Goal: Task Accomplishment & Management: Complete application form

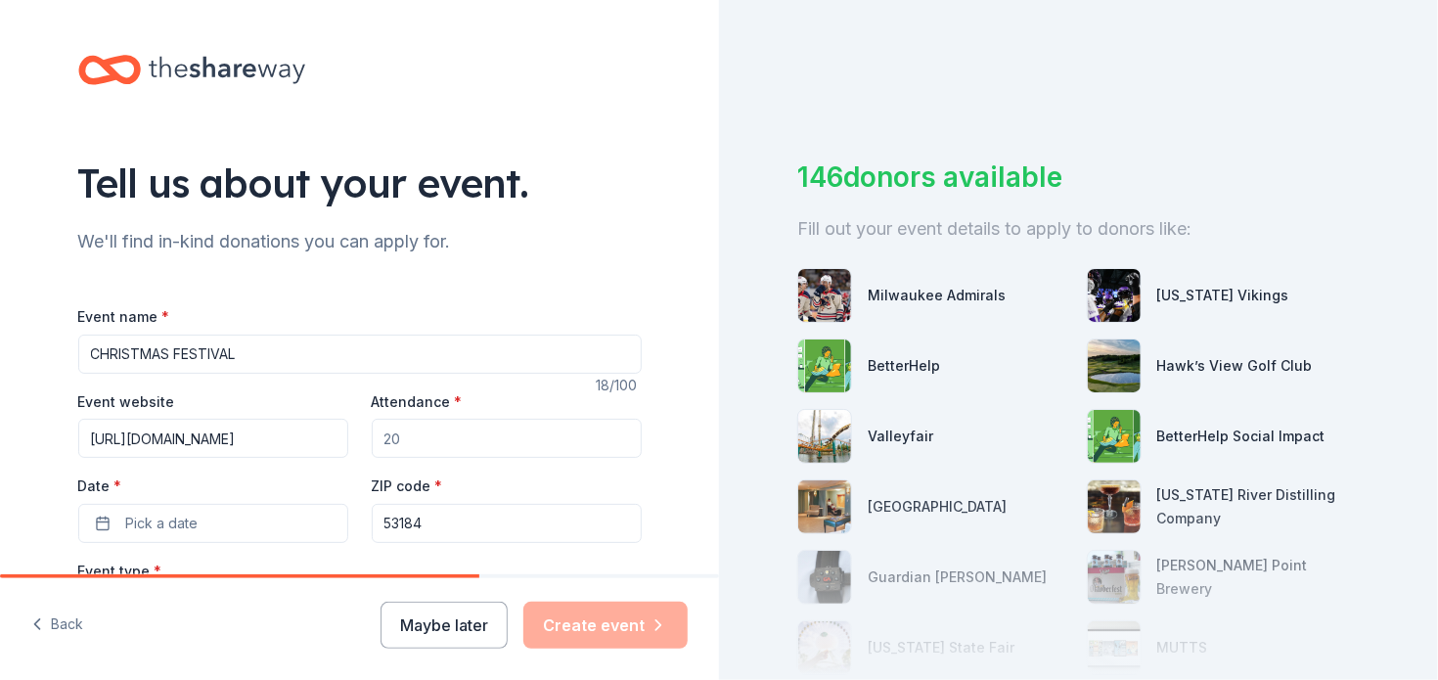
scroll to position [0, 26]
type input "[URL][DOMAIN_NAME]"
drag, startPoint x: 459, startPoint y: 441, endPoint x: 366, endPoint y: 437, distance: 93.0
click at [361, 441] on div "Event website [URL][DOMAIN_NAME] Attendance * Date * Pick a date ZIP code * 531…" at bounding box center [359, 466] width 563 height 154
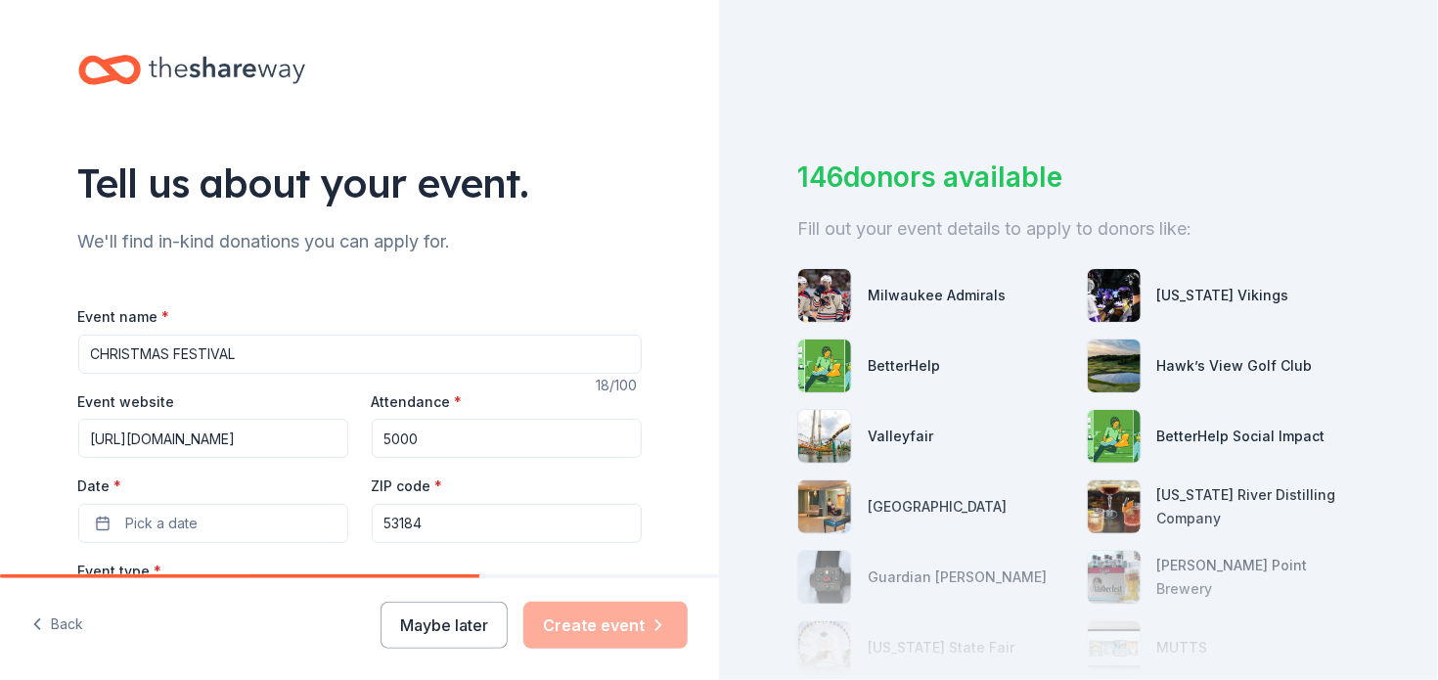
click at [386, 443] on input "5000" at bounding box center [507, 438] width 270 height 39
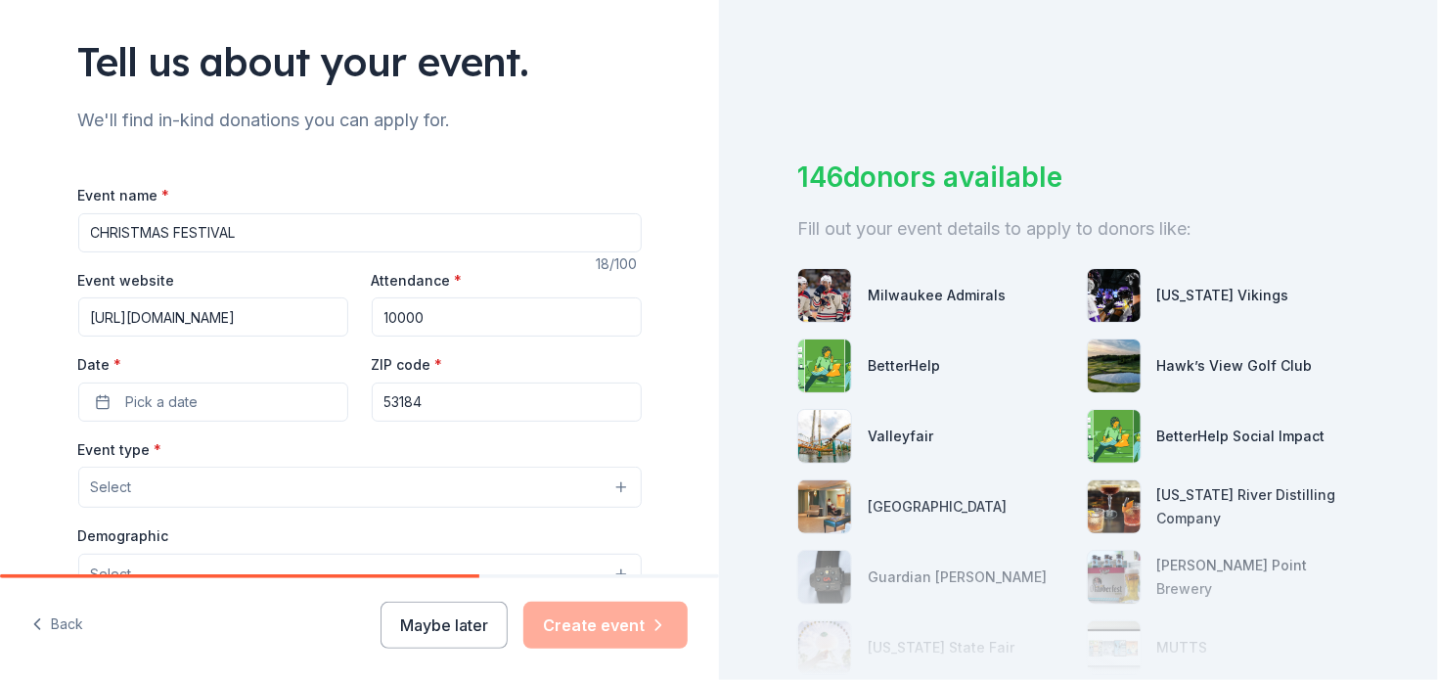
scroll to position [293, 0]
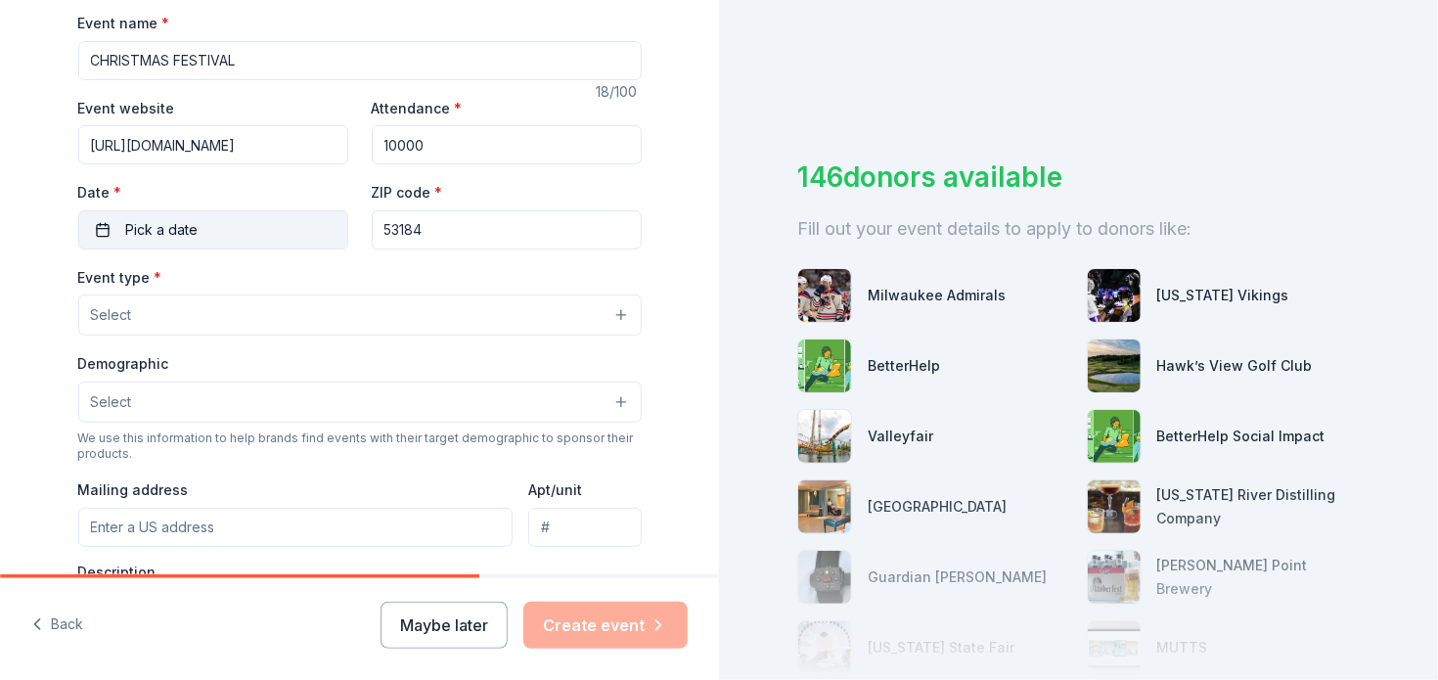
type input "10000"
click at [185, 222] on span "Pick a date" at bounding box center [162, 229] width 72 height 23
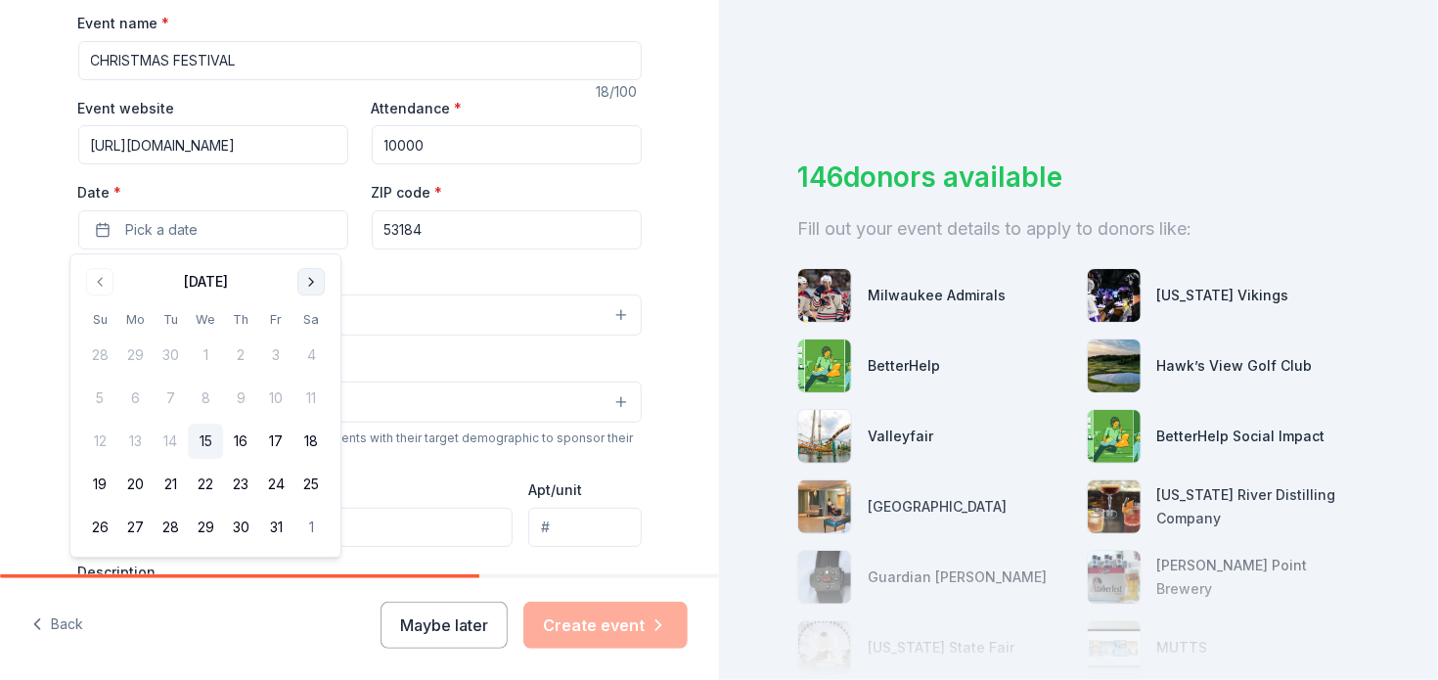
click at [313, 282] on button "Go to next month" at bounding box center [310, 281] width 27 height 27
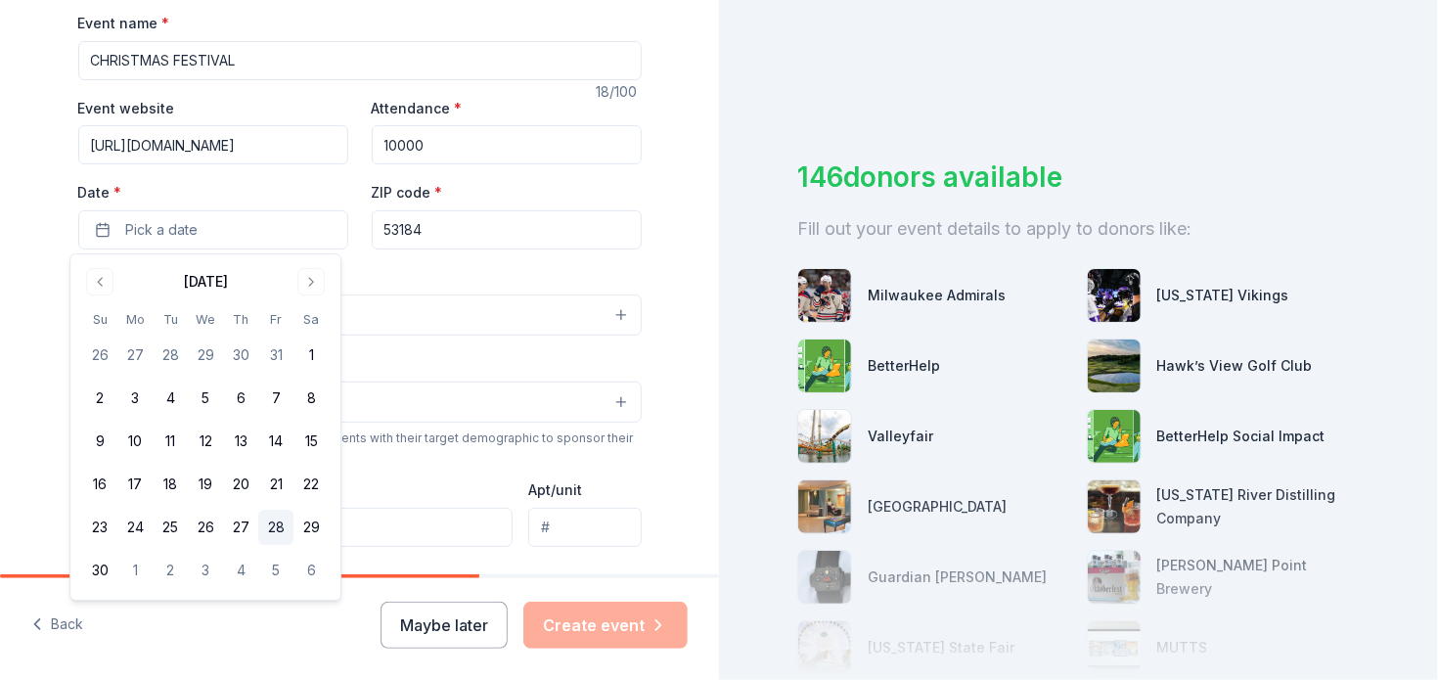
click at [276, 527] on button "28" at bounding box center [275, 526] width 35 height 35
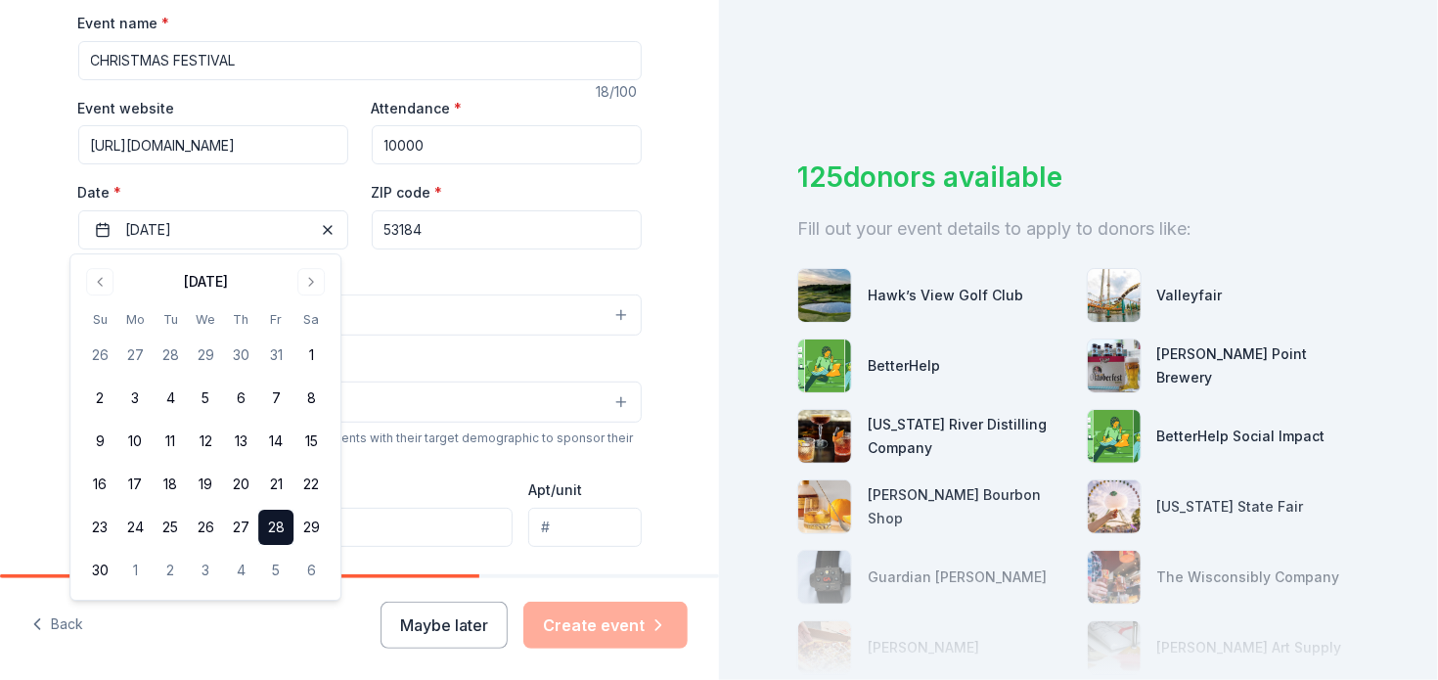
click at [420, 278] on div "Event type * Select" at bounding box center [359, 300] width 563 height 71
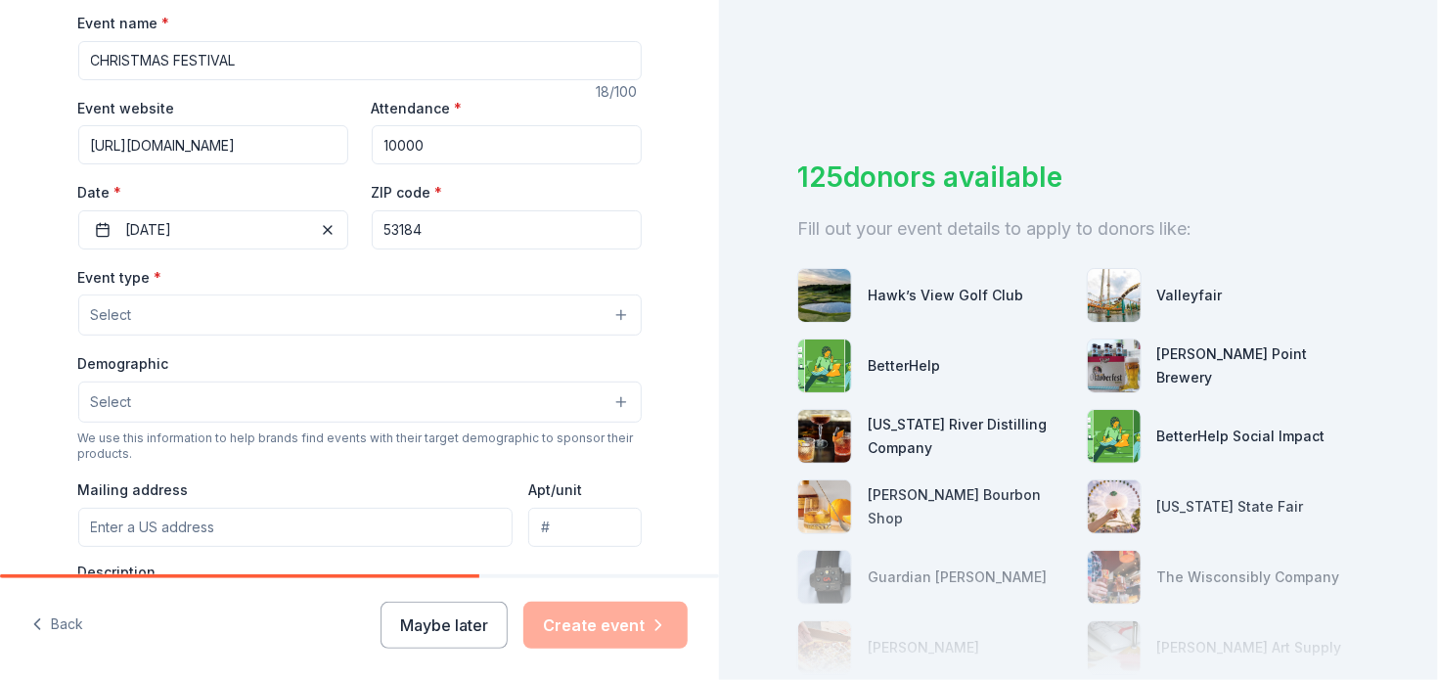
click at [419, 316] on button "Select" at bounding box center [359, 314] width 563 height 41
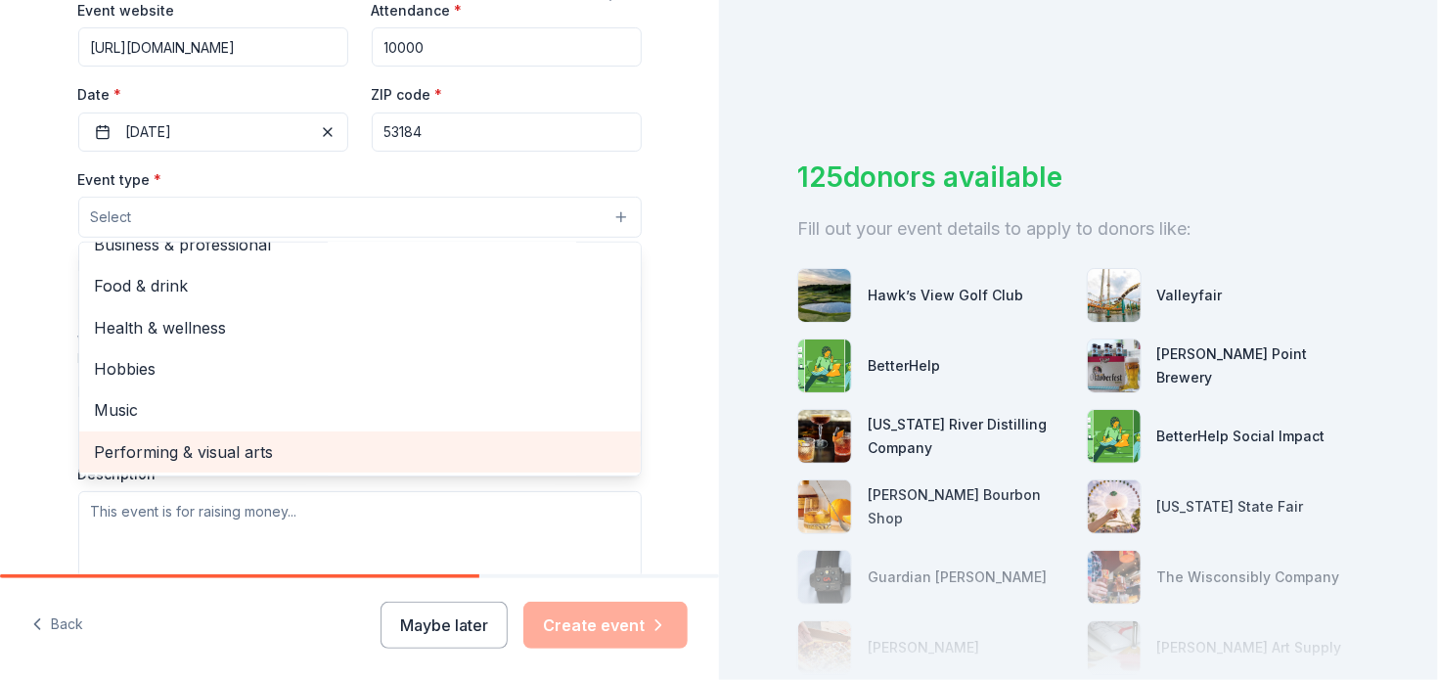
scroll to position [0, 0]
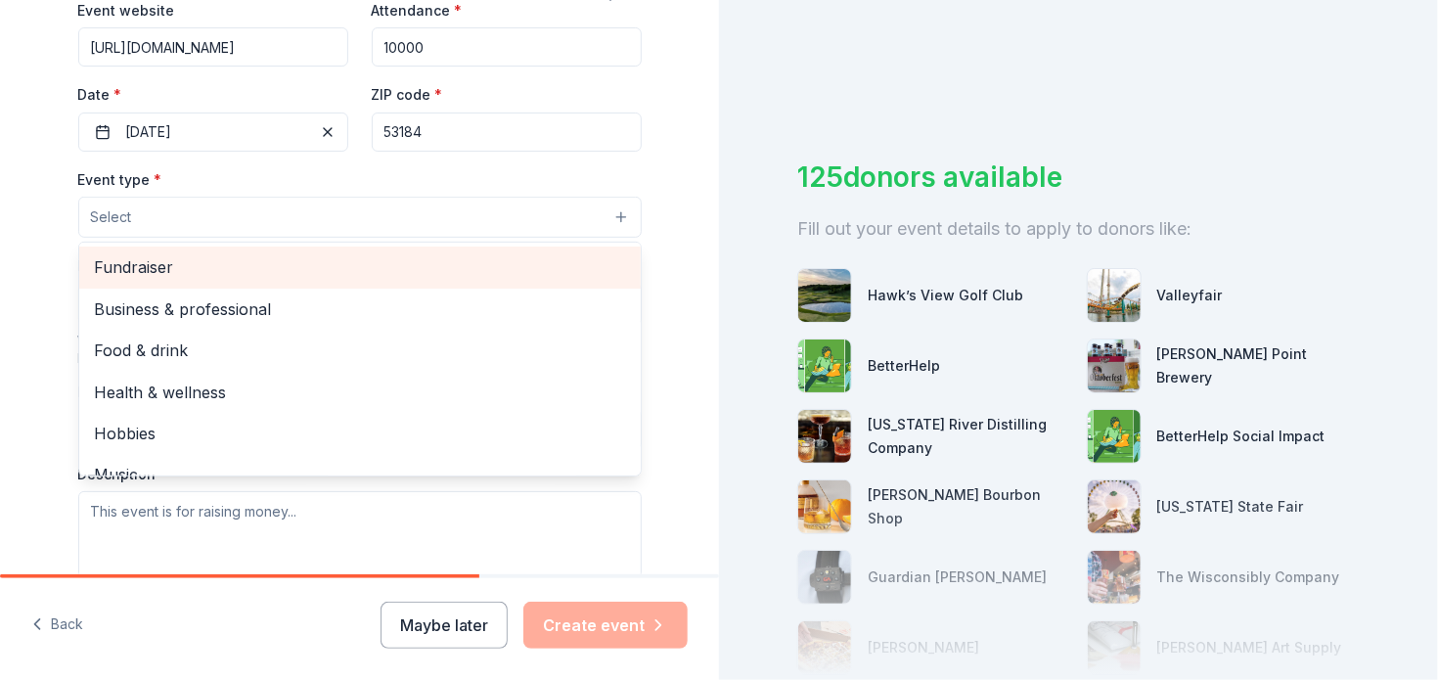
click at [199, 269] on span "Fundraiser" at bounding box center [360, 266] width 530 height 25
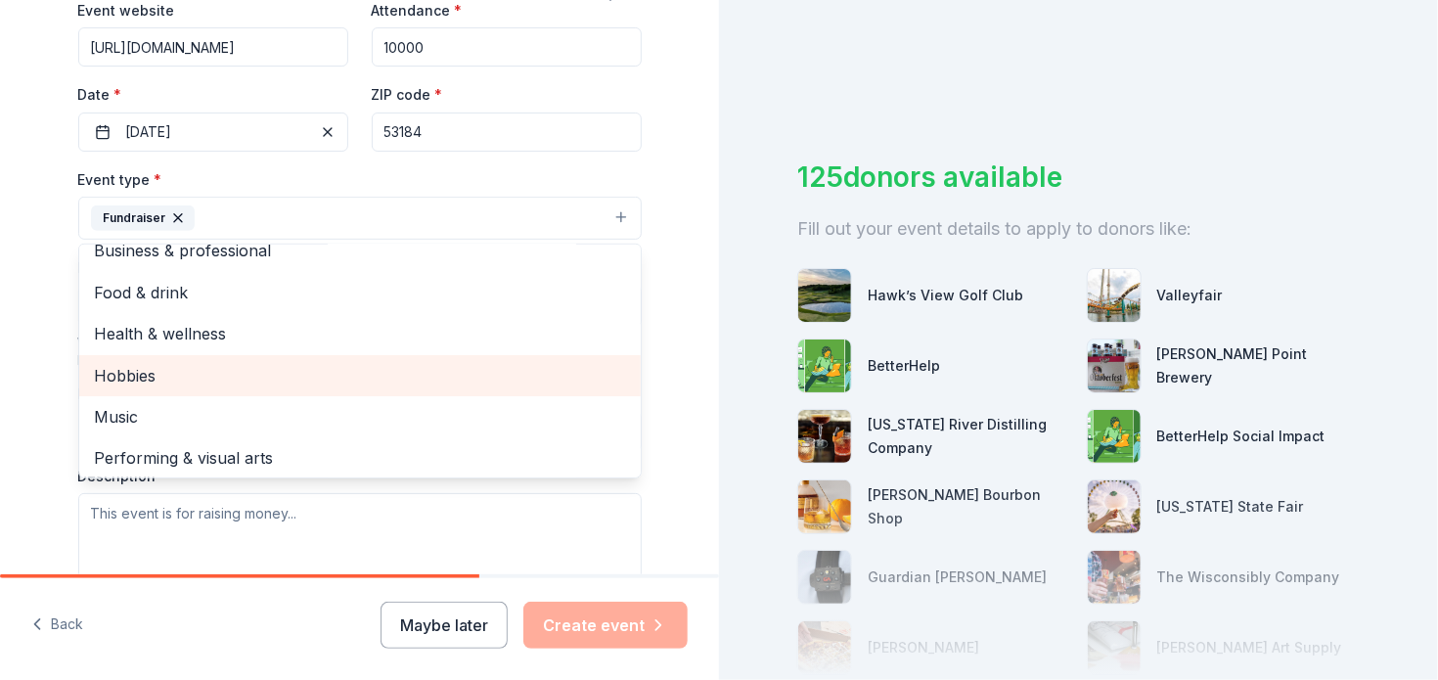
scroll to position [23, 0]
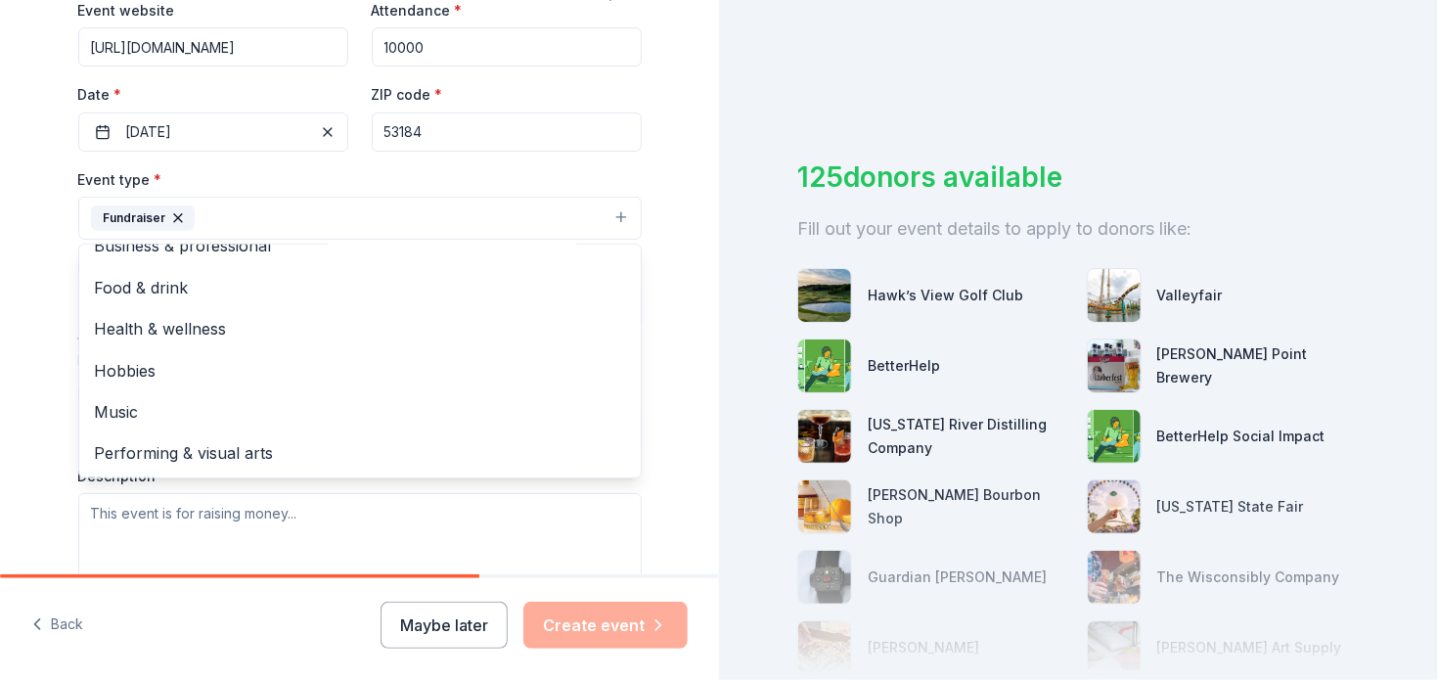
click at [32, 407] on div "Tell us about your event. We'll find in-kind donations you can apply for. Event…" at bounding box center [359, 261] width 719 height 1304
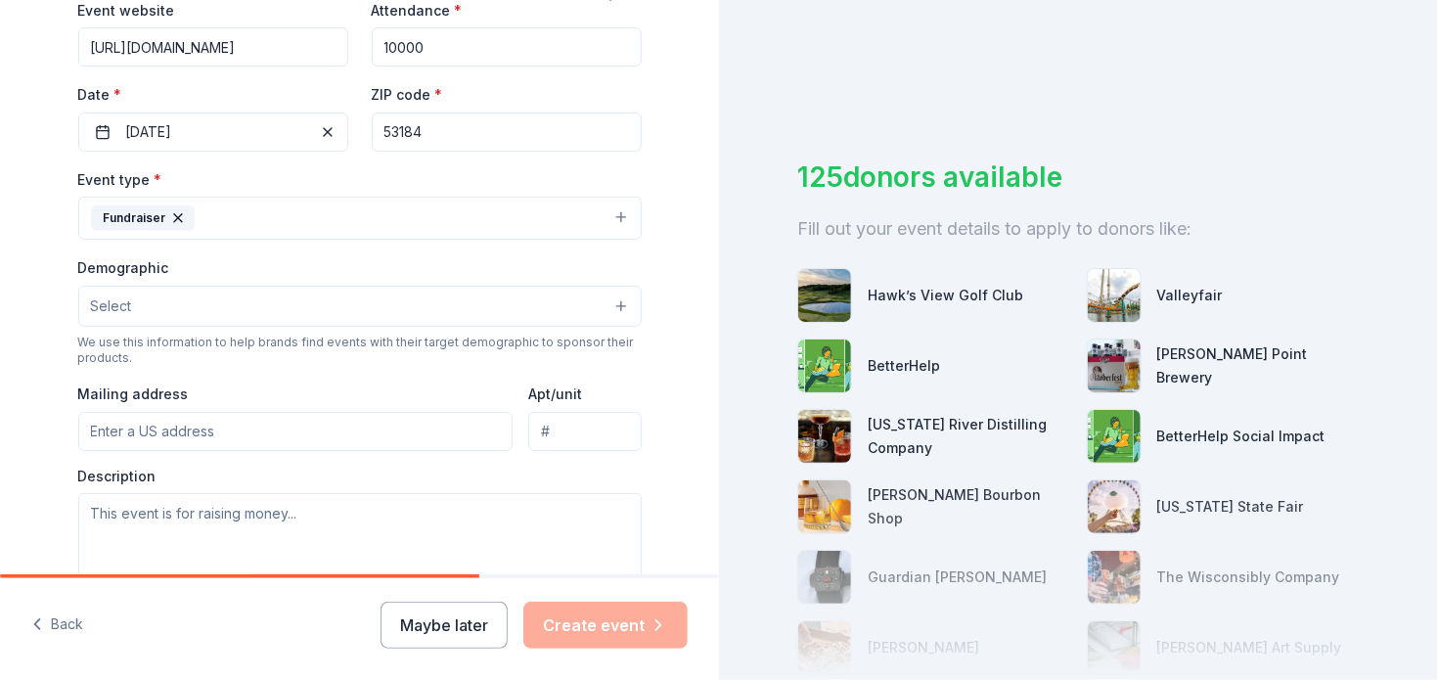
click at [235, 298] on button "Select" at bounding box center [359, 306] width 563 height 41
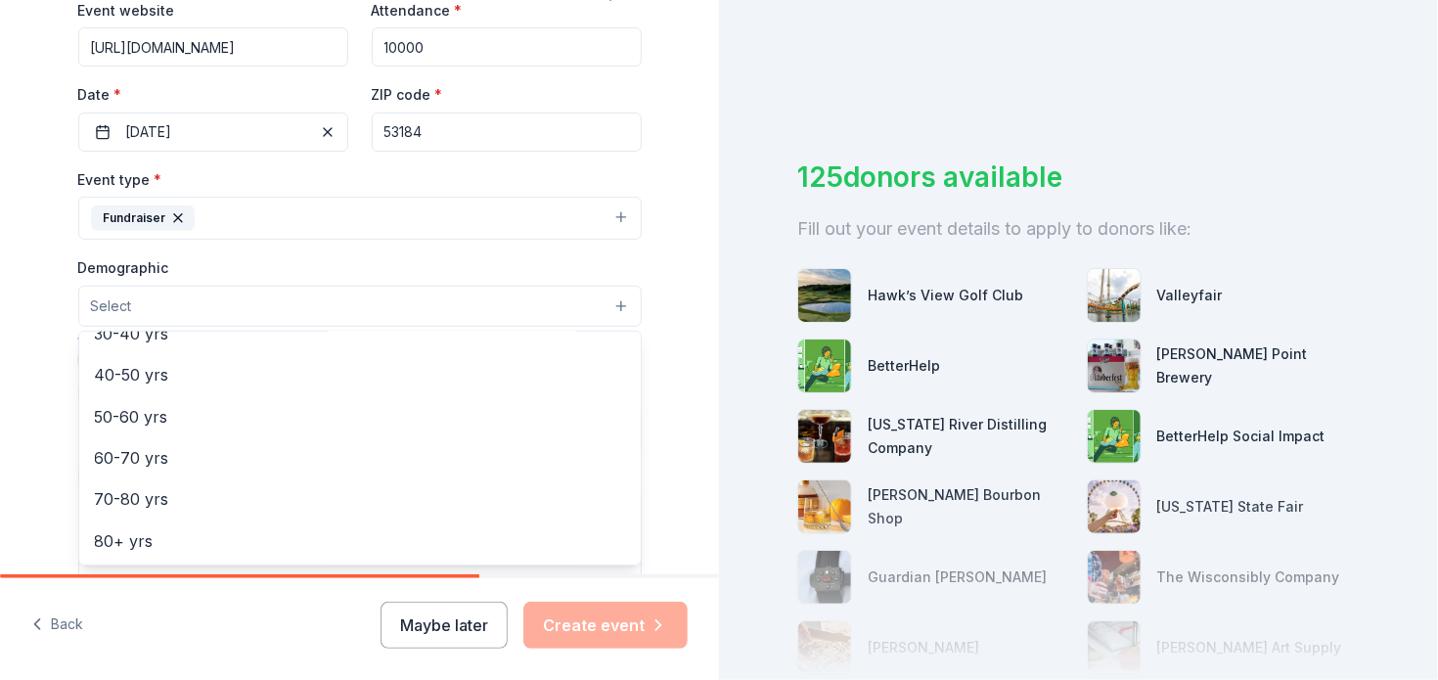
scroll to position [0, 0]
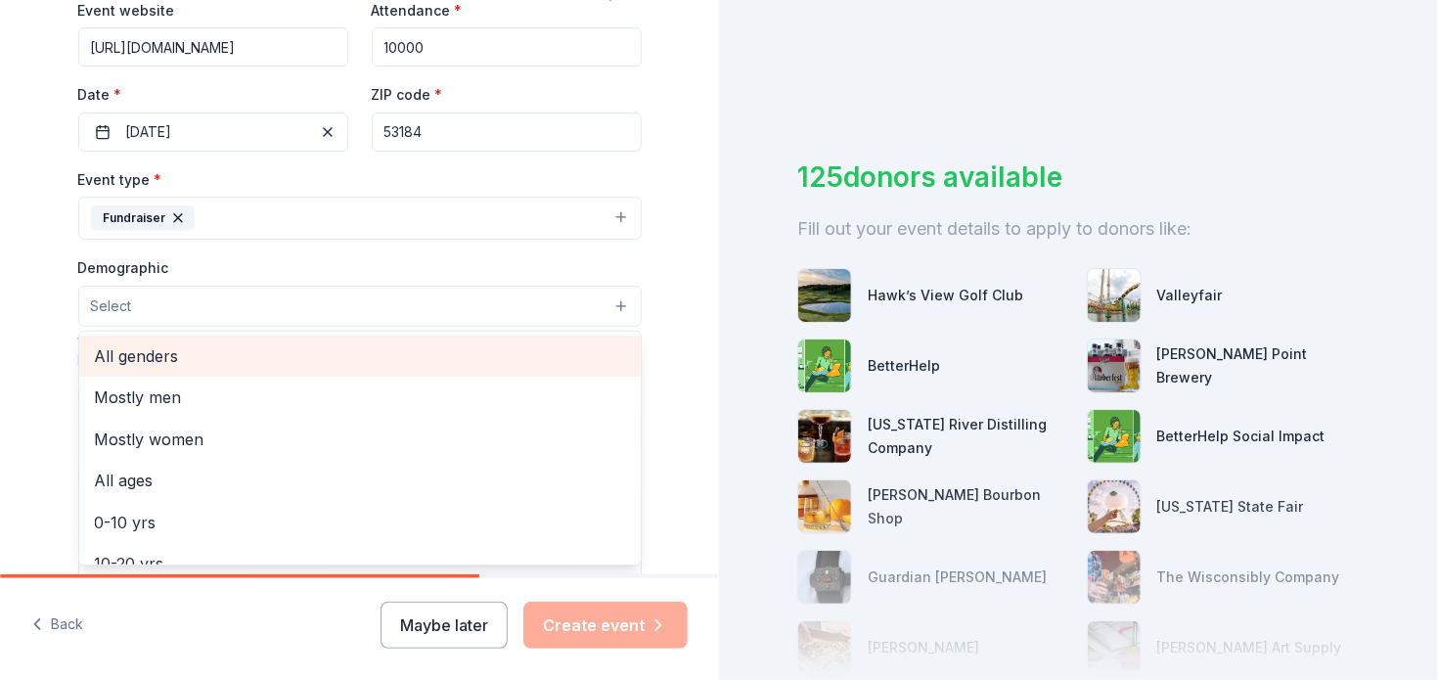
click at [228, 354] on span "All genders" at bounding box center [360, 355] width 530 height 25
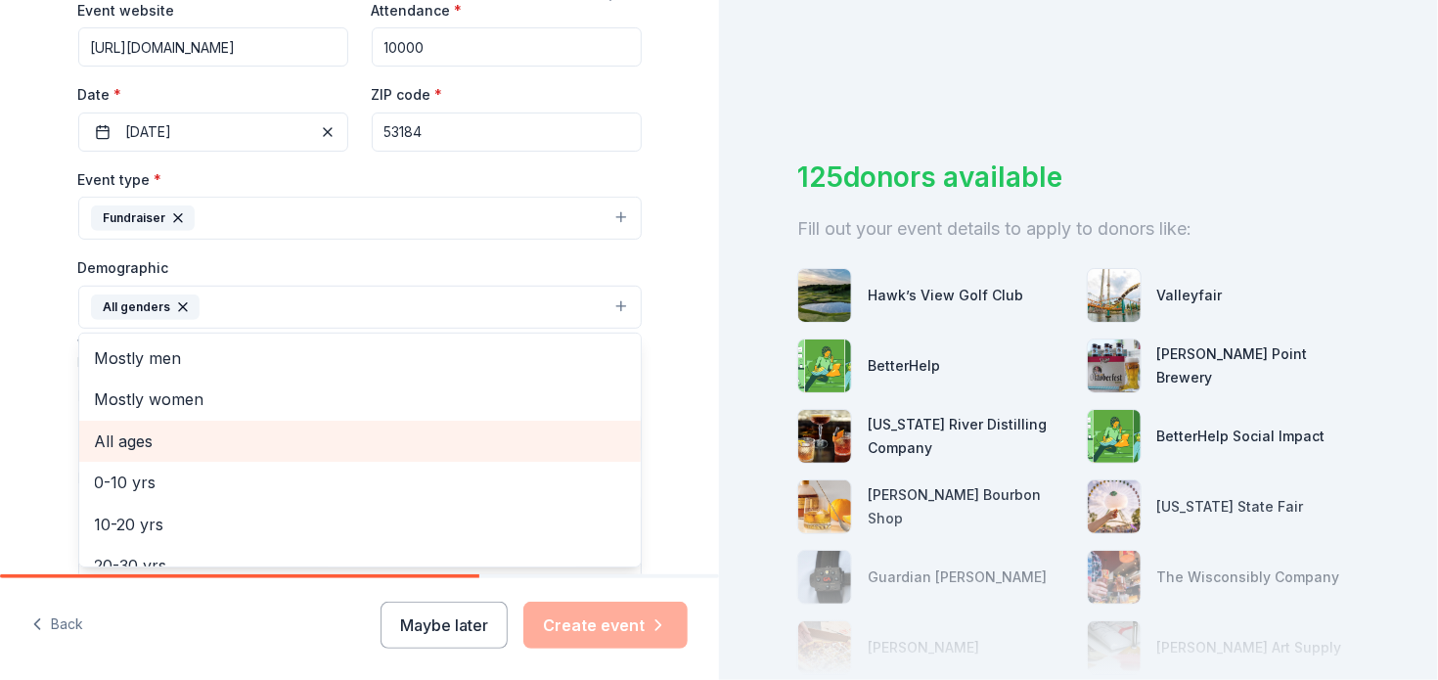
click at [191, 446] on span "All ages" at bounding box center [360, 440] width 530 height 25
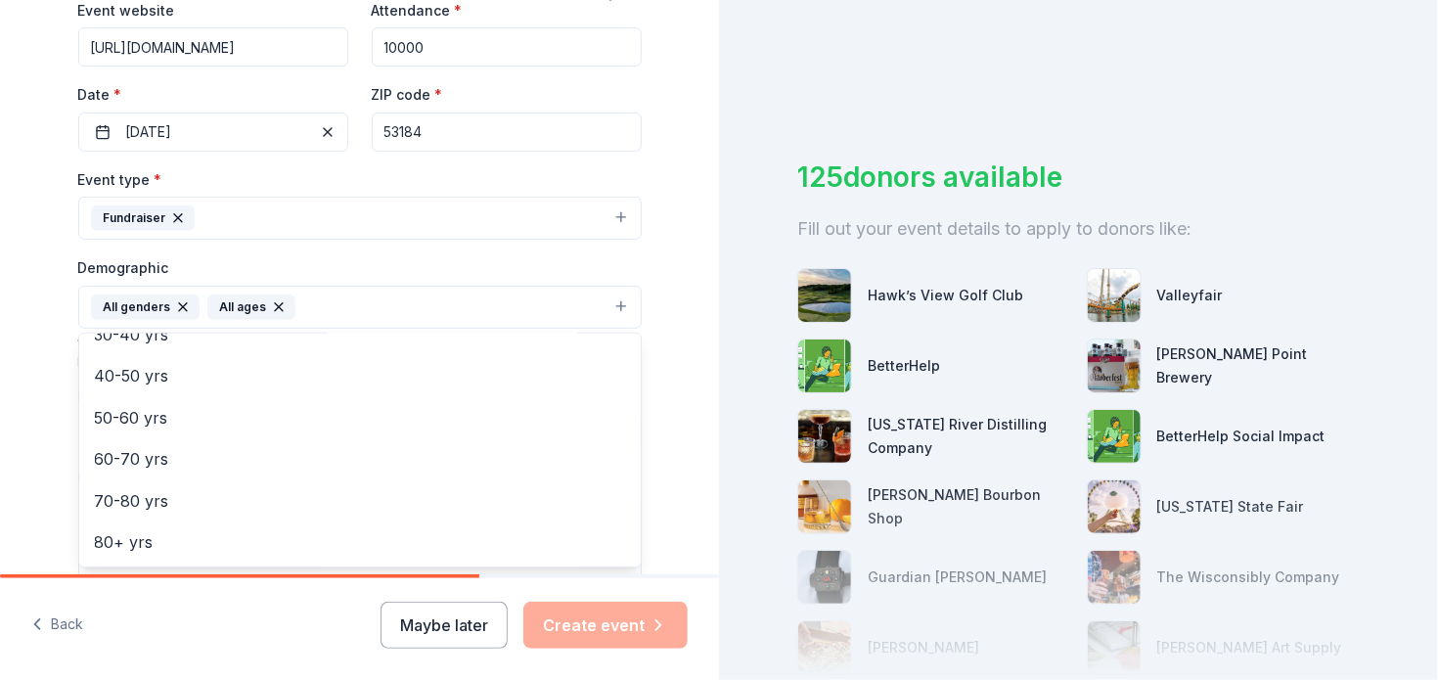
click at [38, 494] on div "Tell us about your event. We'll find in-kind donations you can apply for. Event…" at bounding box center [359, 262] width 719 height 1306
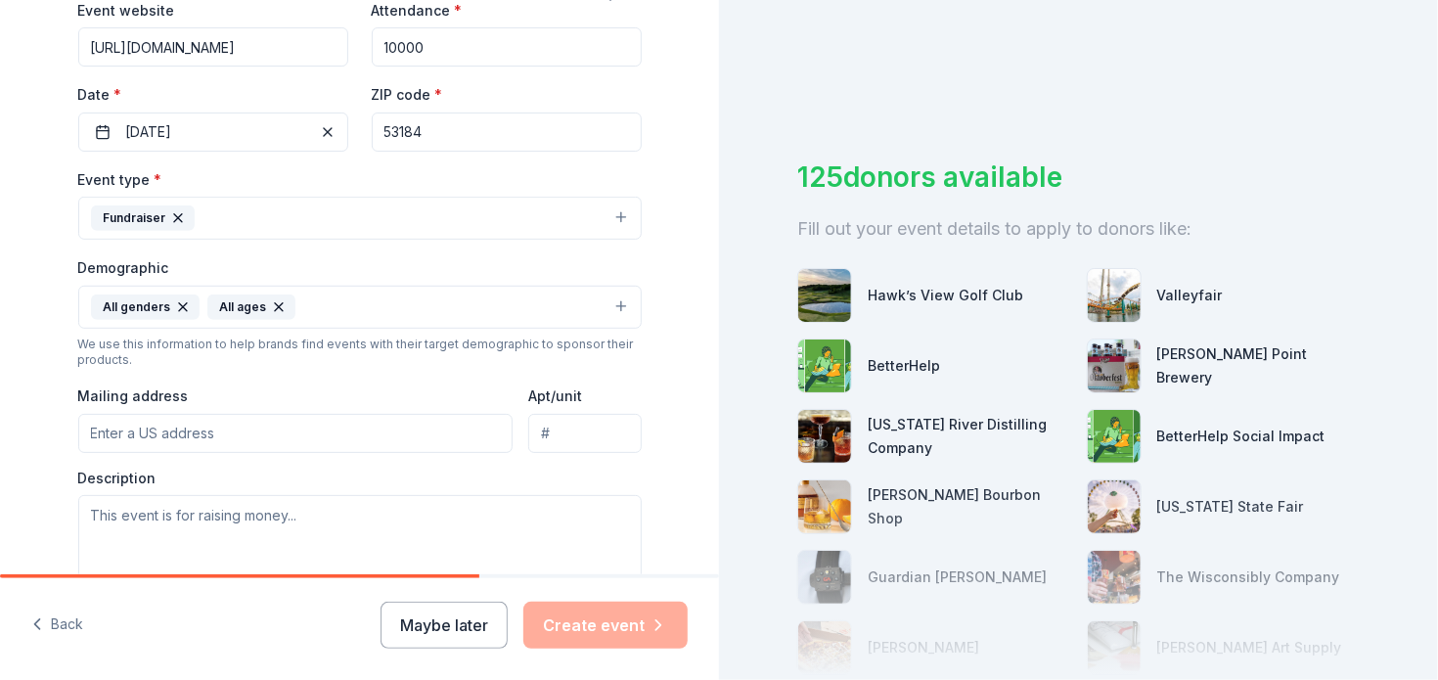
scroll to position [587, 0]
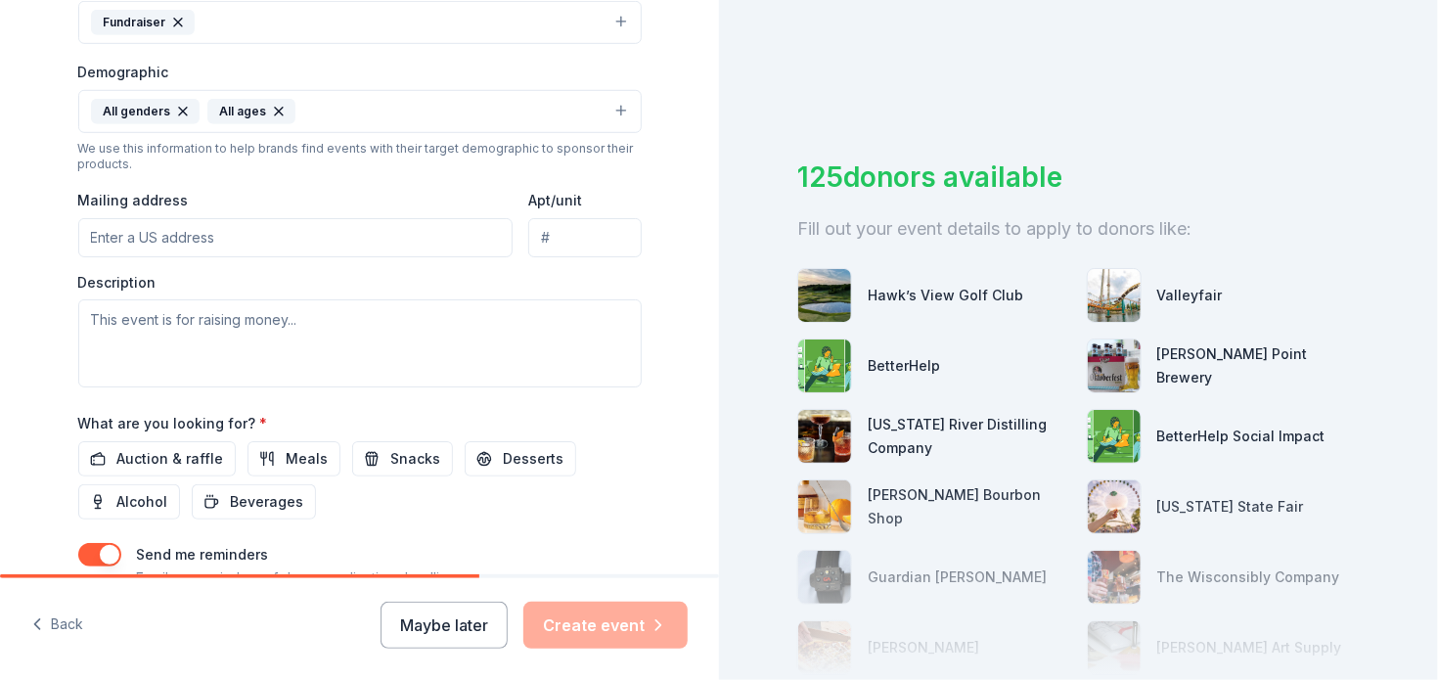
click at [168, 242] on input "Mailing address" at bounding box center [295, 237] width 435 height 39
type input "N2270 STATE RD 67"
type input "PO BOX 948"
click at [230, 665] on div "Back Maybe later Create event" at bounding box center [359, 629] width 719 height 102
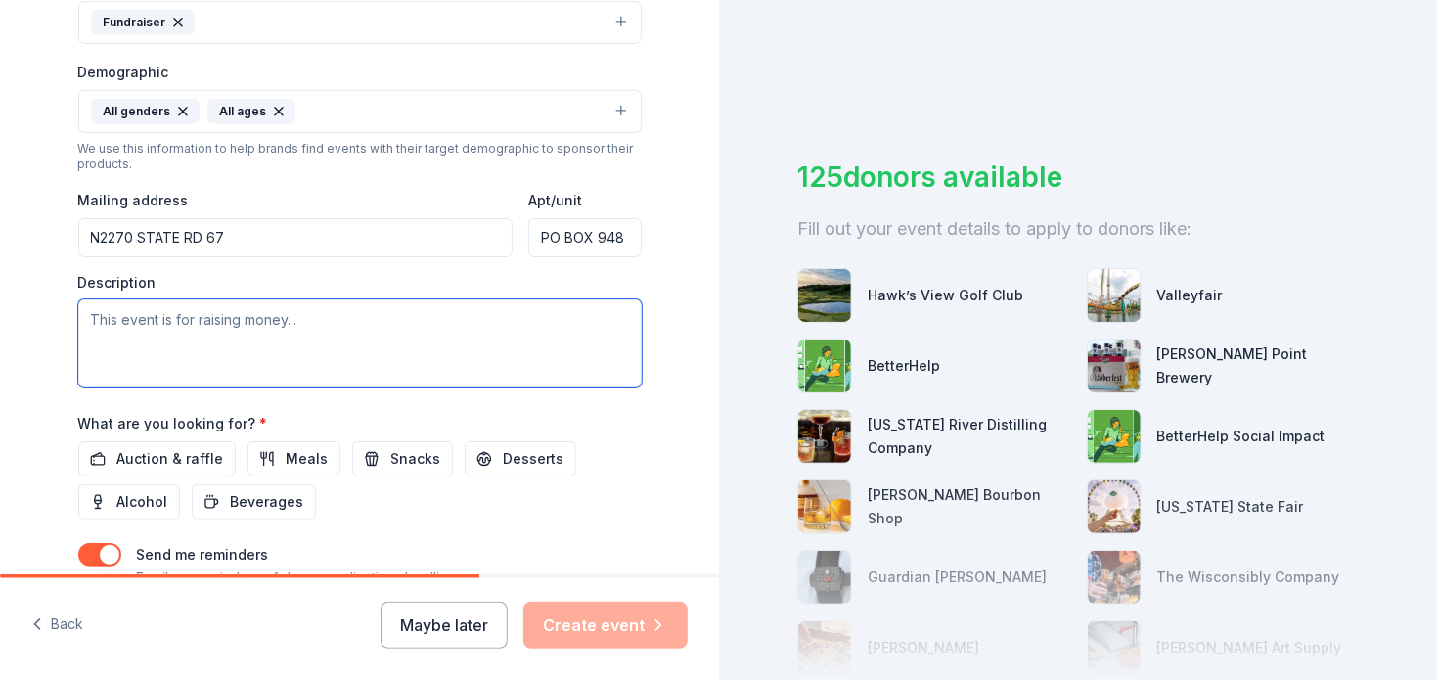
click at [179, 327] on textarea at bounding box center [359, 343] width 563 height 88
paste textarea "one of six charities invited to participate in the upcoming Christmas Festival,…"
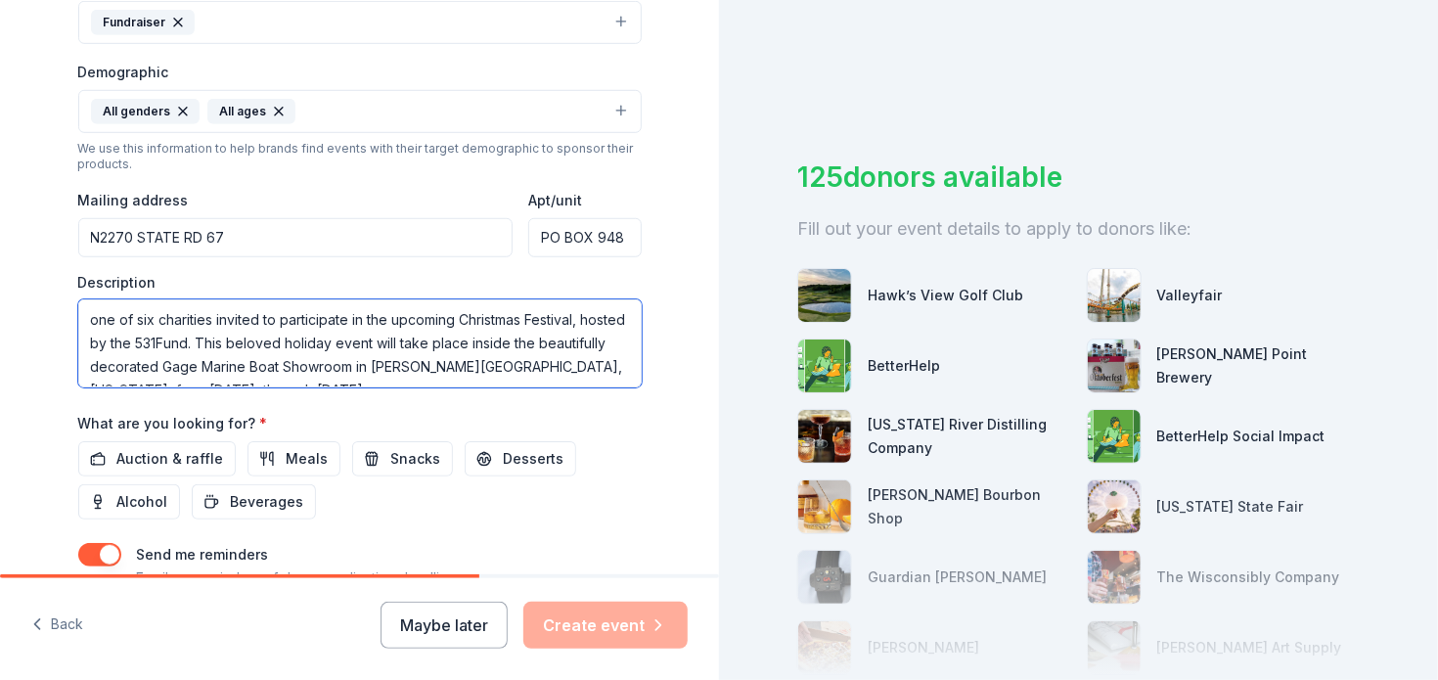
scroll to position [176, 0]
click at [548, 308] on textarea "one of six charities invited to participate in the upcoming Christmas Festival,…" at bounding box center [359, 343] width 563 height 88
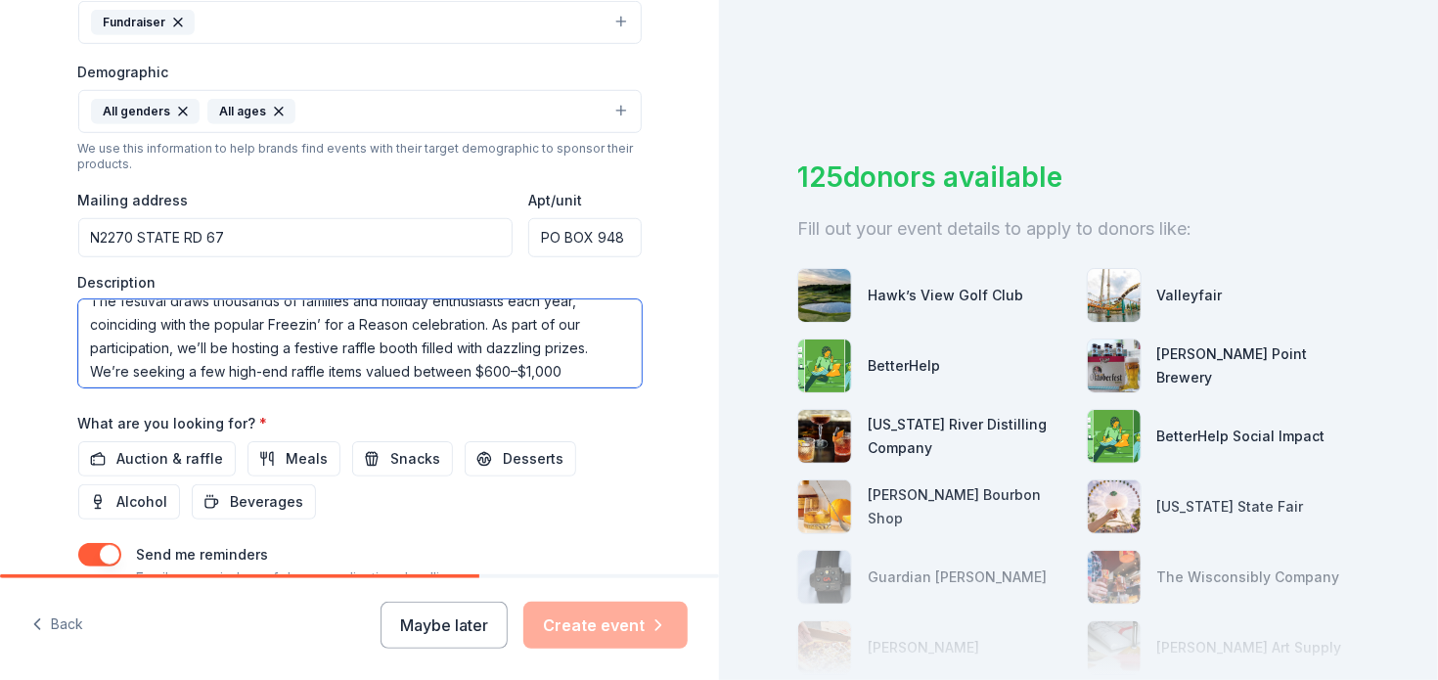
click at [552, 376] on textarea "one of six charities invited to participate in the upcoming Christmas Festival,…" at bounding box center [359, 343] width 563 height 88
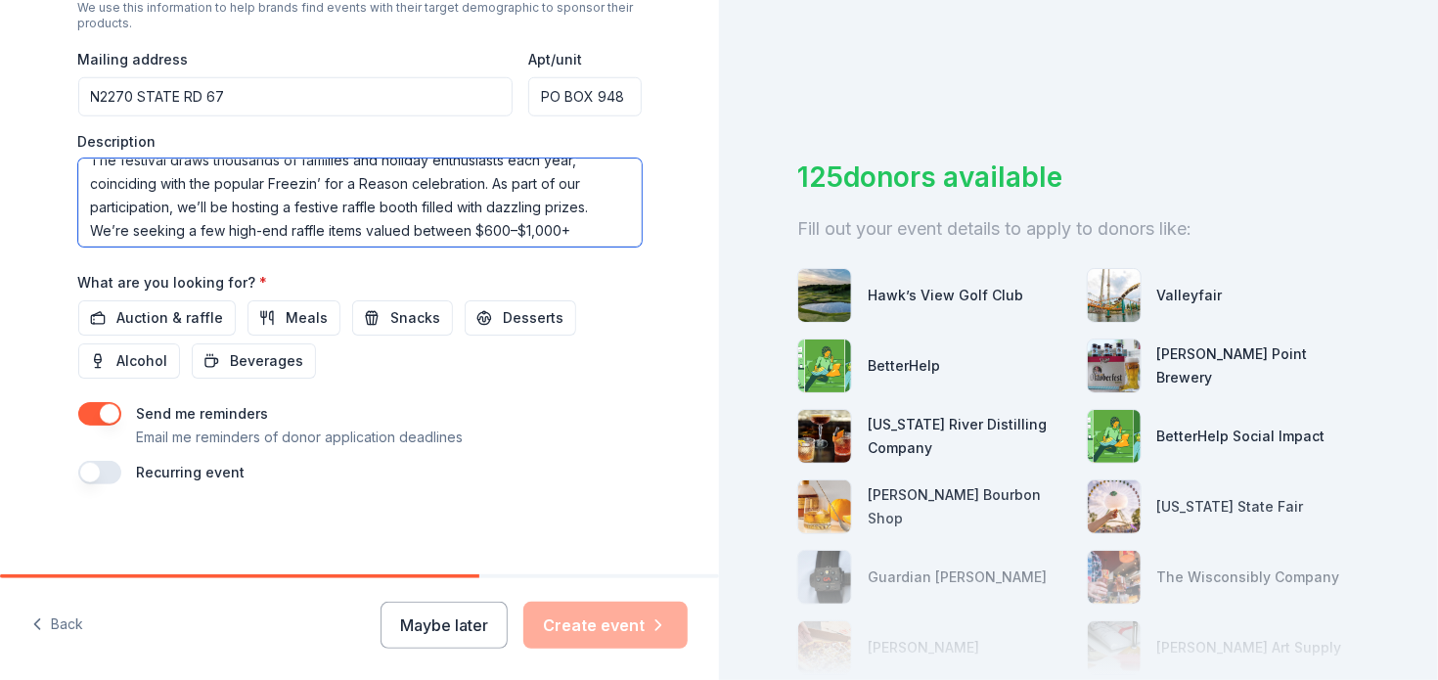
scroll to position [731, 0]
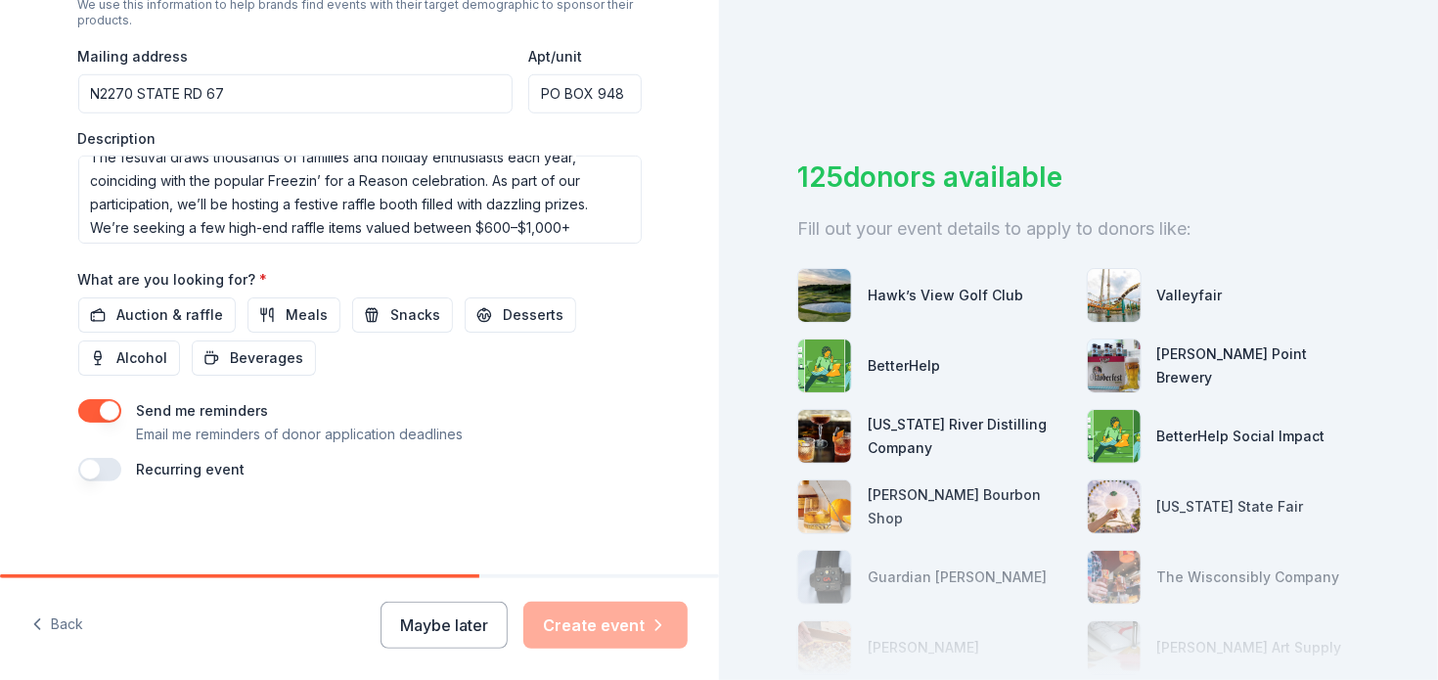
click at [165, 672] on div "Back Maybe later Create event" at bounding box center [359, 629] width 719 height 102
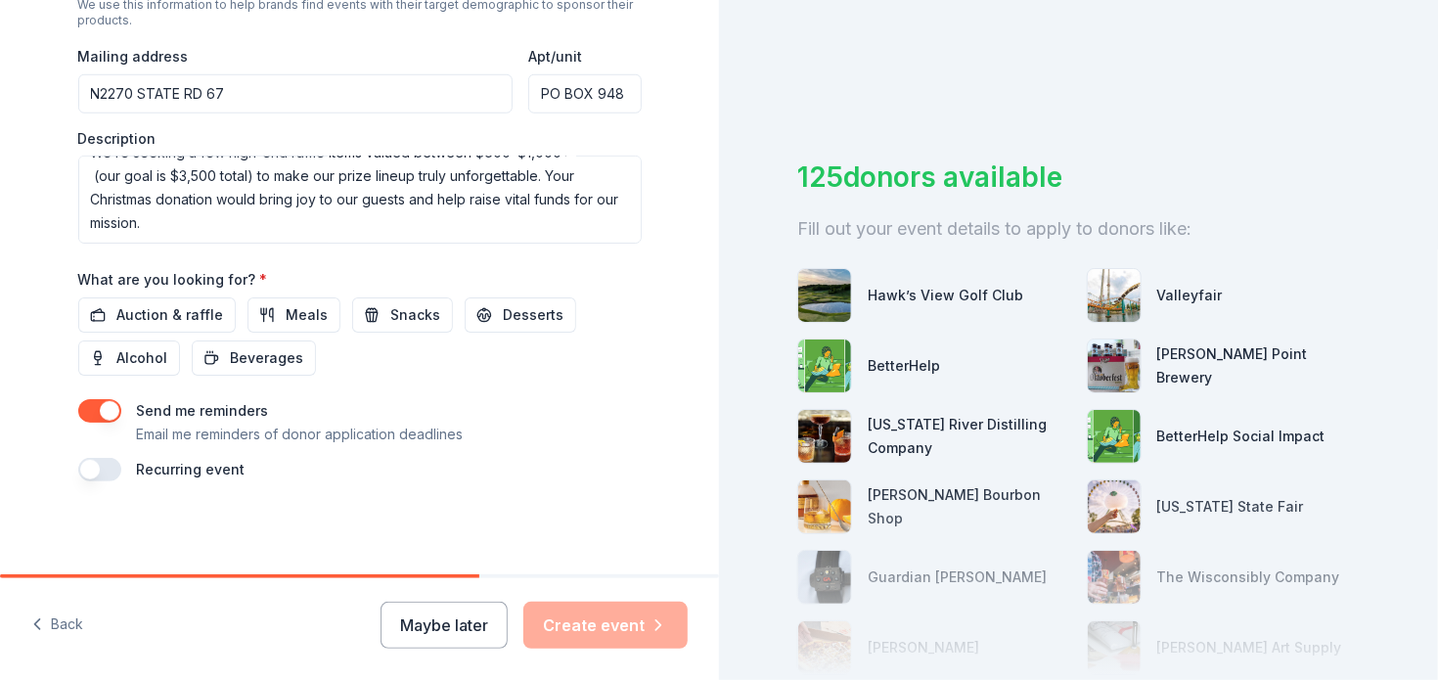
scroll to position [211, 0]
click at [287, 185] on textarea "one of six charities invited to participate in the upcoming Christmas Festival,…" at bounding box center [359, 199] width 563 height 88
click at [262, 195] on textarea "one of six charities invited to participate in the upcoming Christmas Festival,…" at bounding box center [359, 199] width 563 height 88
paste textarea "our non-profit which provides residential care and occupational training for pe…"
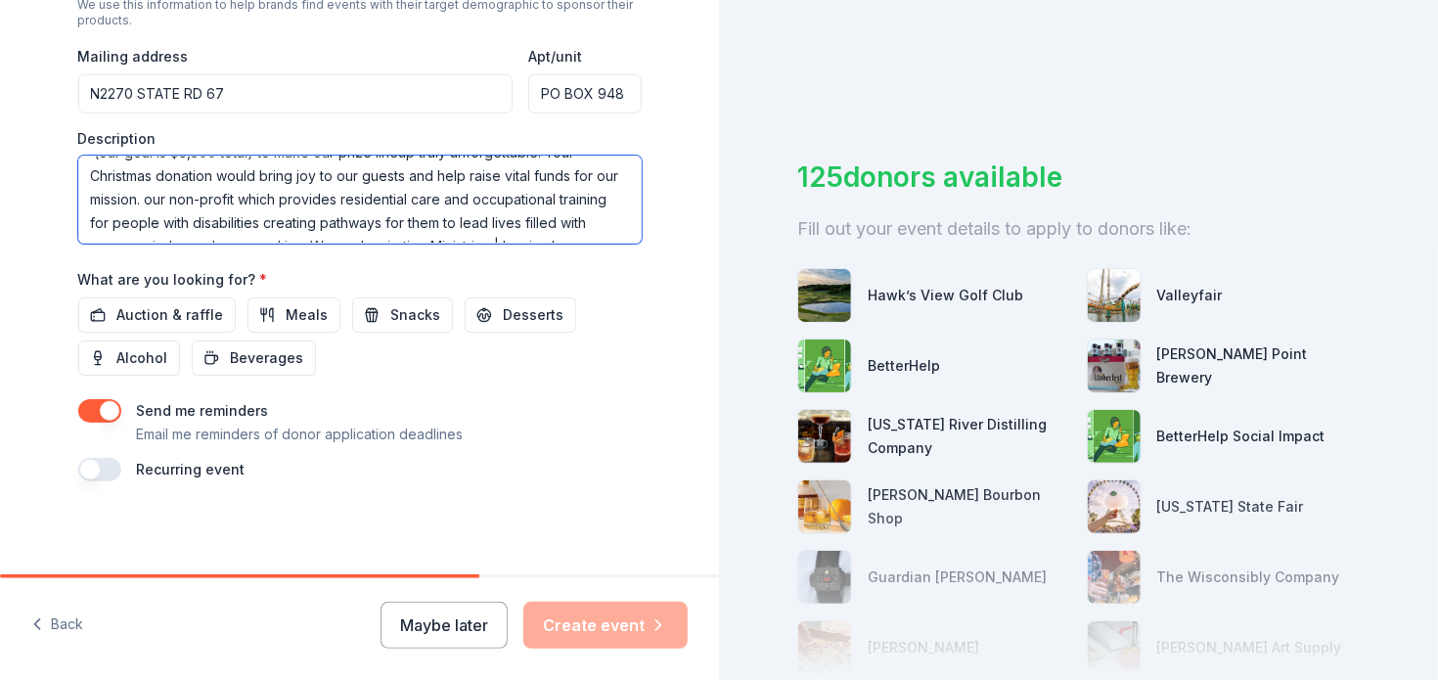
scroll to position [223, 0]
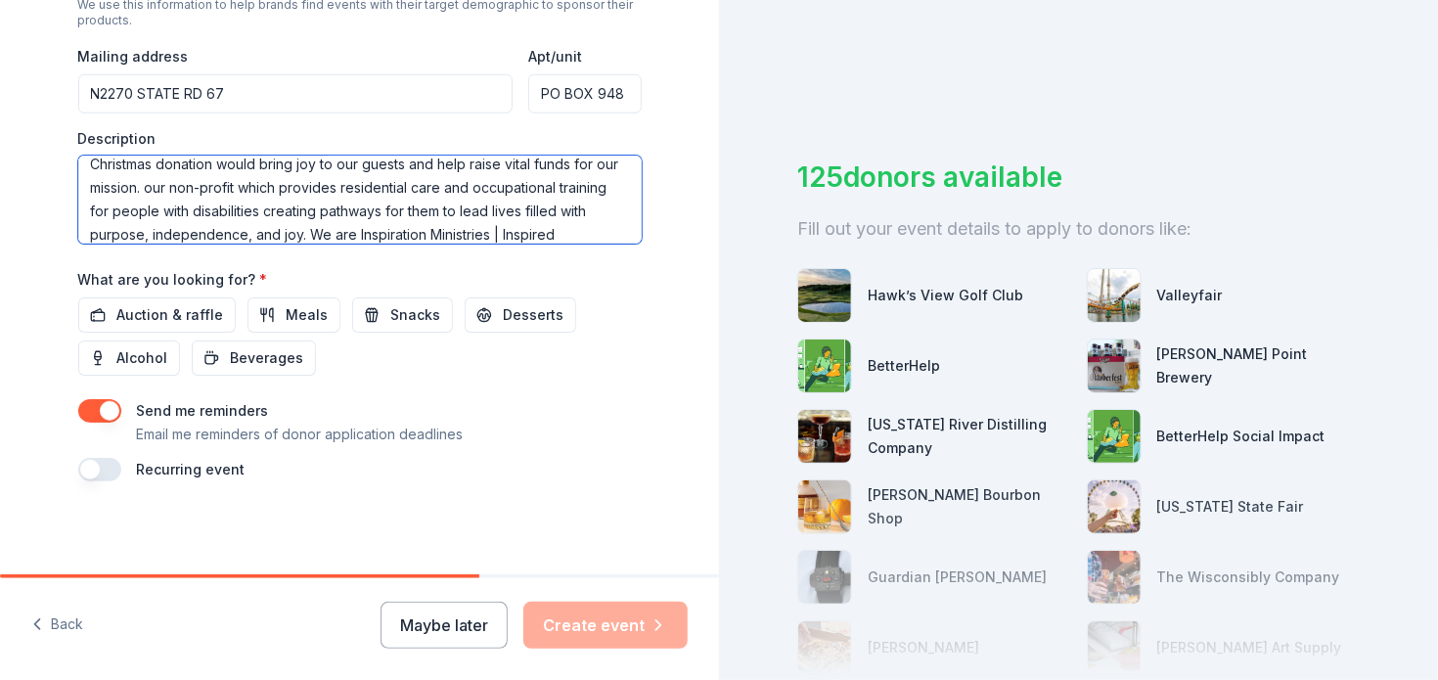
click at [170, 187] on textarea "one of six charities invited to participate in the upcoming Christmas Festival,…" at bounding box center [359, 199] width 563 height 88
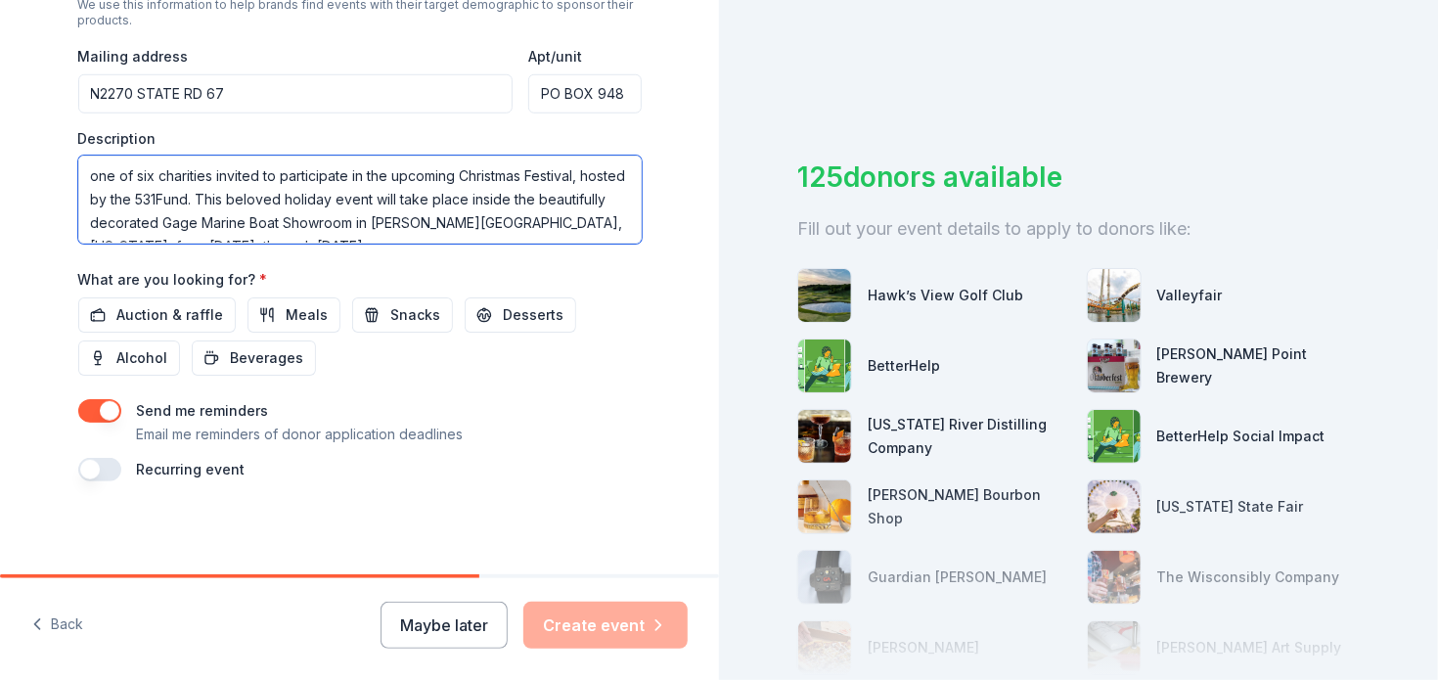
click at [90, 175] on textarea "one of six charities invited to participate in the upcoming Christmas Festival,…" at bounding box center [359, 199] width 563 height 88
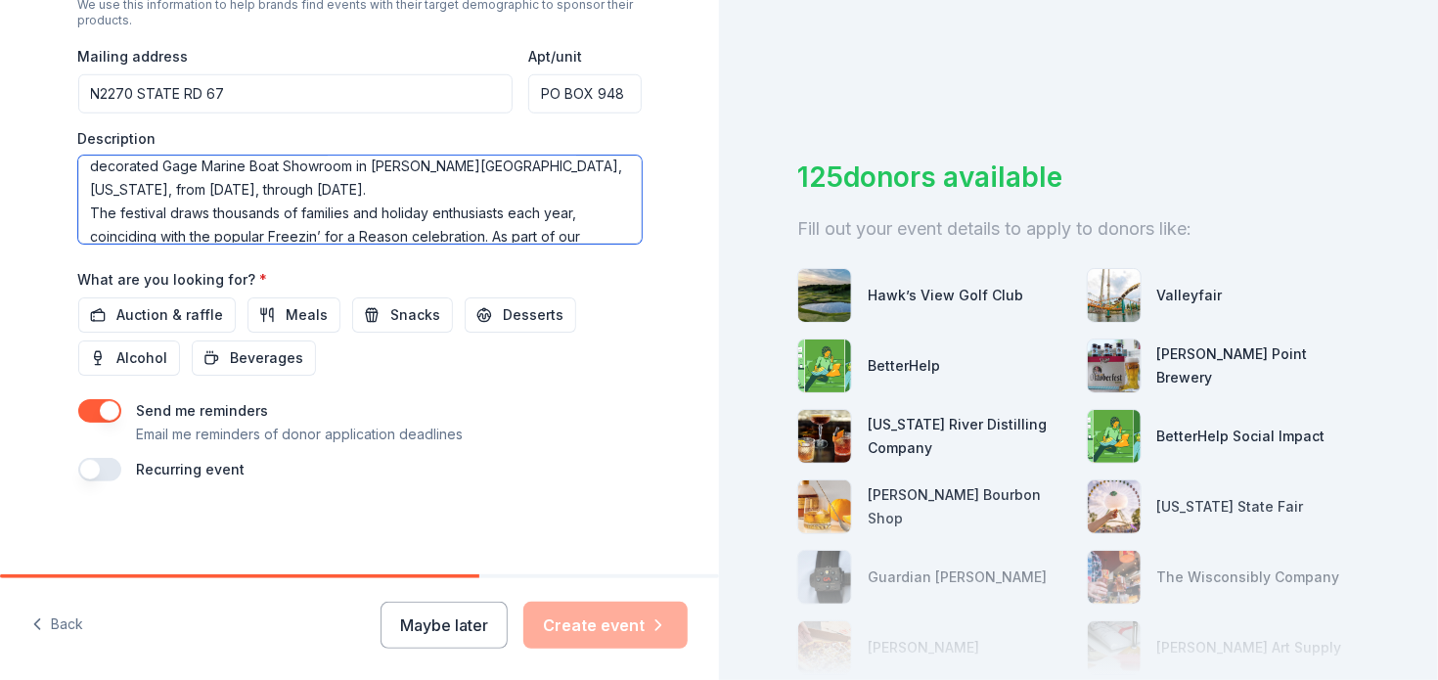
scroll to position [86, 0]
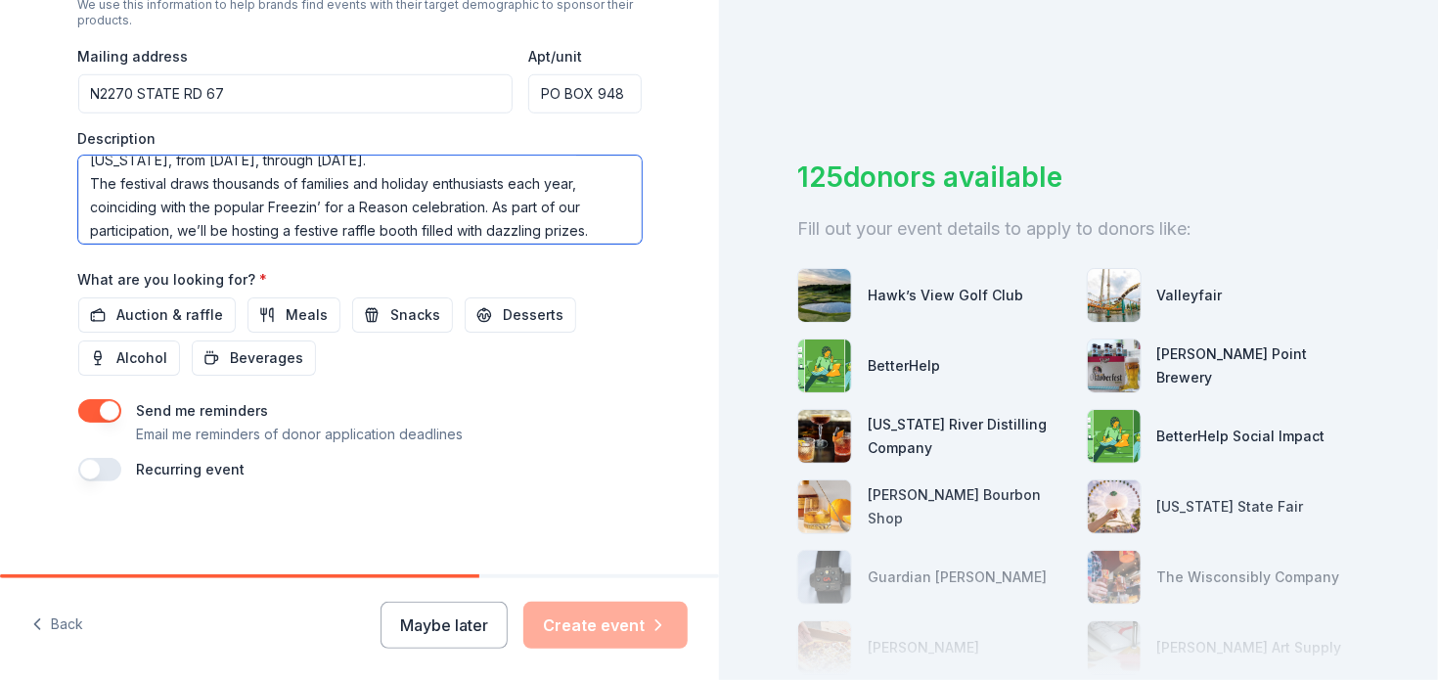
click at [110, 189] on textarea "One of six charities invited to participate in the upcoming Christmas Festival,…" at bounding box center [359, 199] width 563 height 88
type textarea "One of six charities invited to participate in the upcoming Christmas Festival,…"
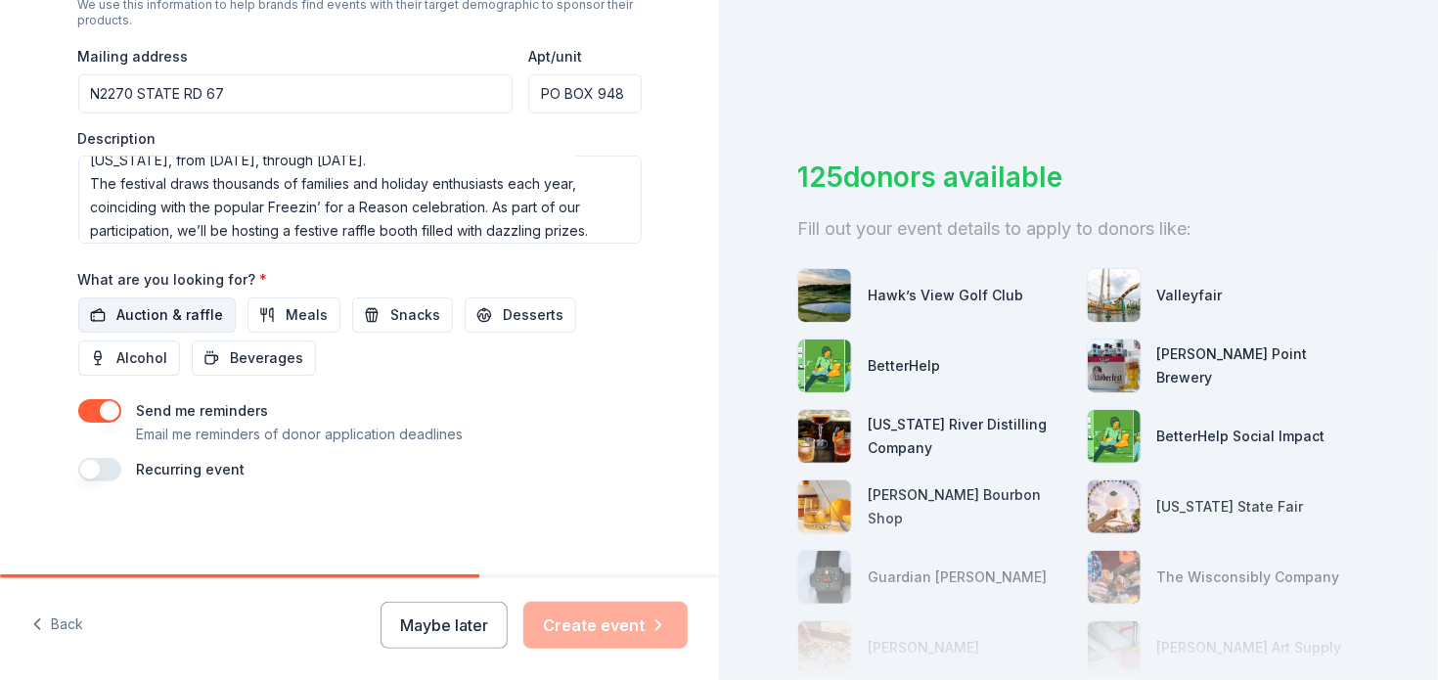
click at [159, 322] on span "Auction & raffle" at bounding box center [170, 314] width 107 height 23
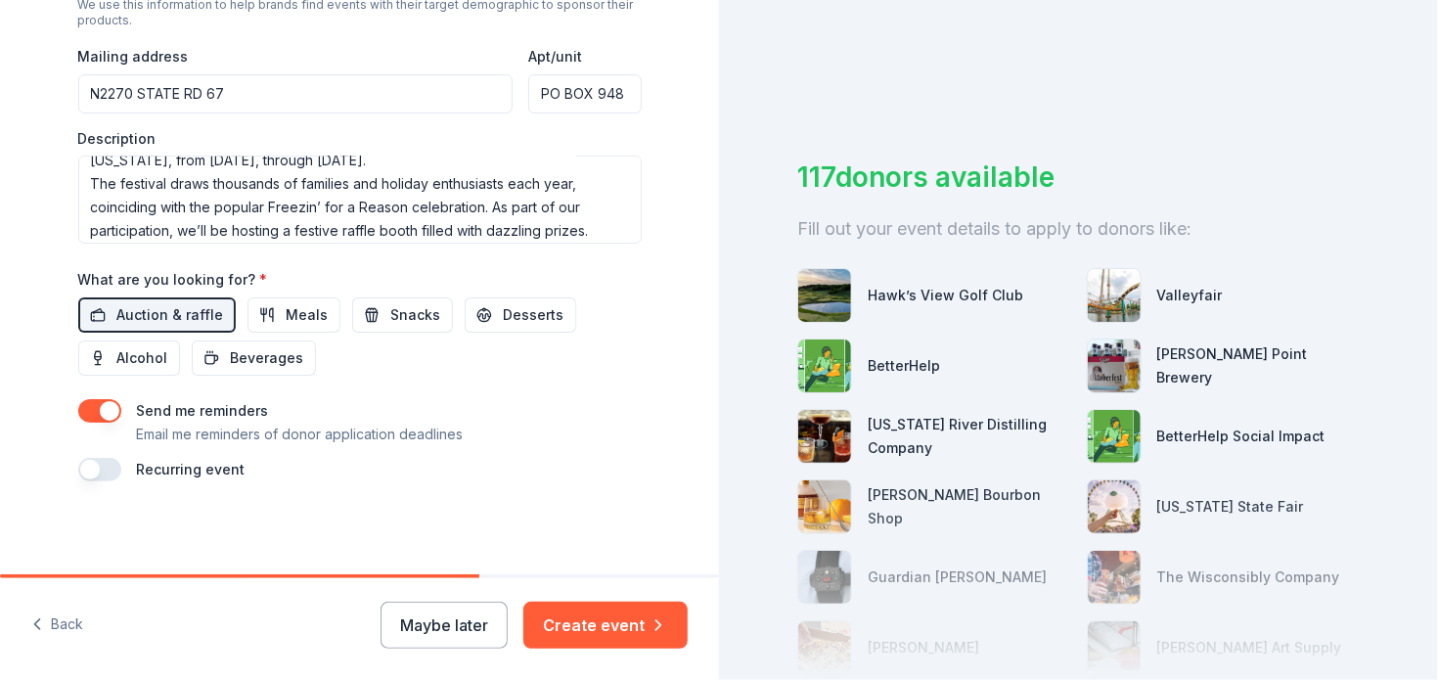
click at [615, 627] on button "Create event" at bounding box center [605, 624] width 164 height 47
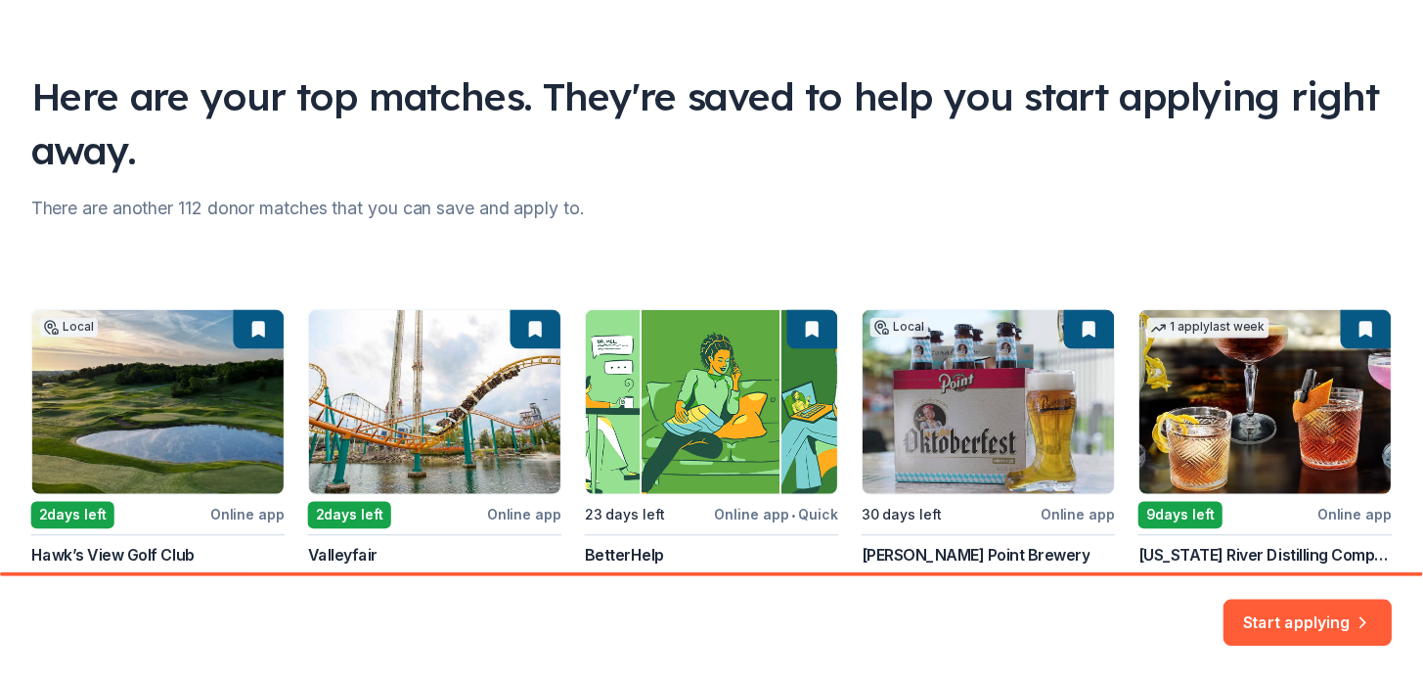
scroll to position [247, 0]
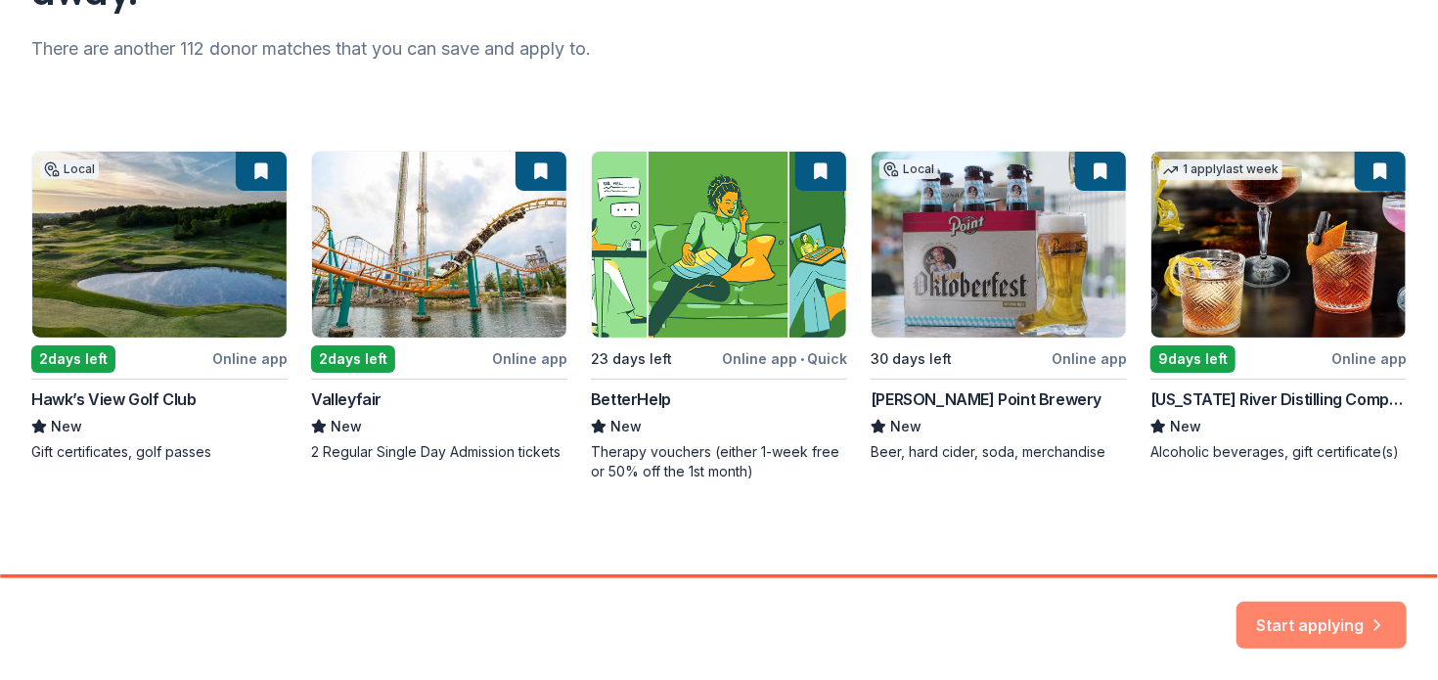
click at [1346, 613] on button "Start applying" at bounding box center [1321, 623] width 170 height 47
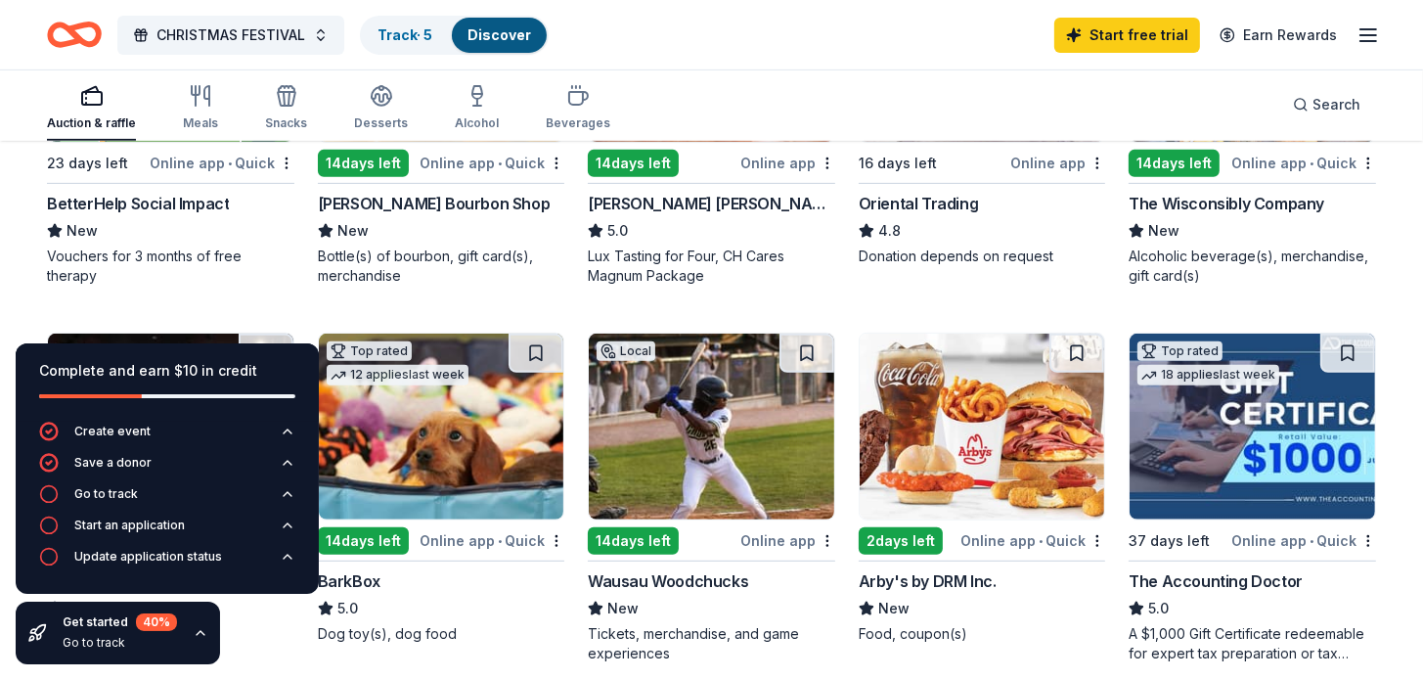
scroll to position [880, 0]
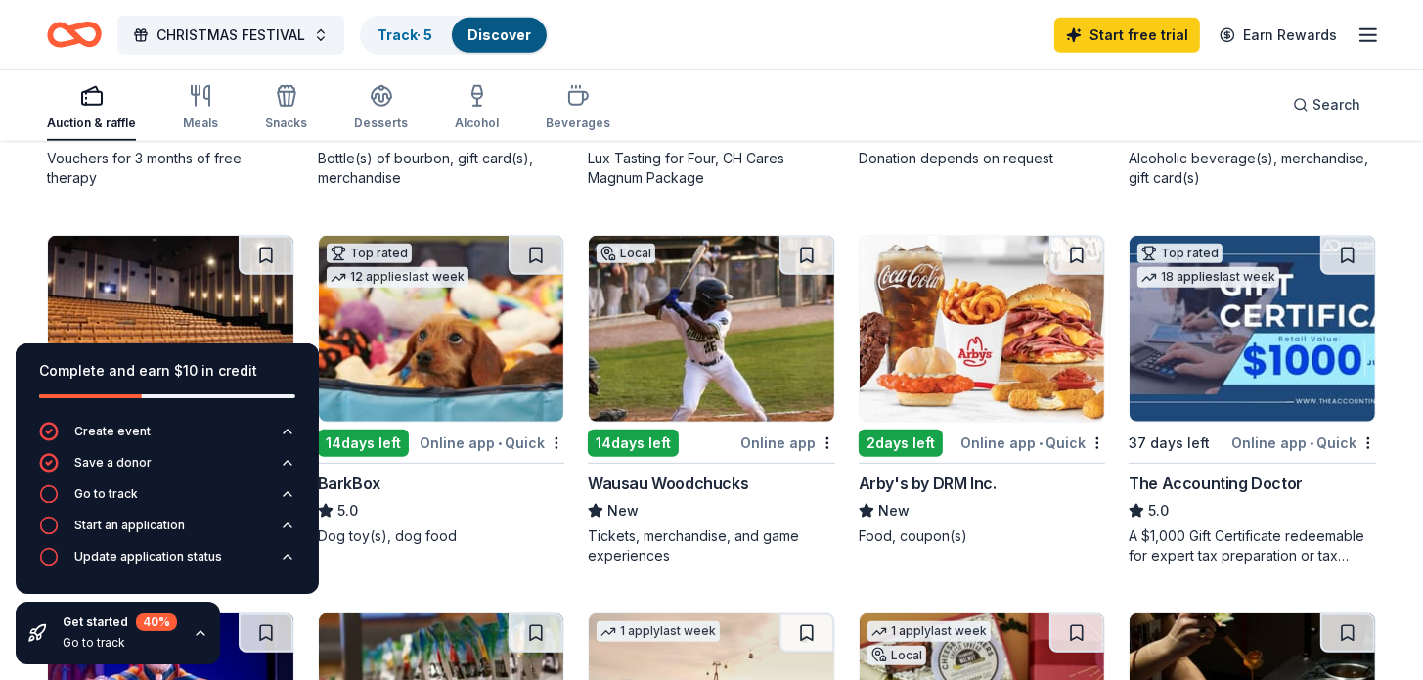
click at [9, 238] on div "182 results in [GEOGRAPHIC_DATA], [GEOGRAPHIC_DATA] Application deadlines 164 t…" at bounding box center [711, 518] width 1423 height 2511
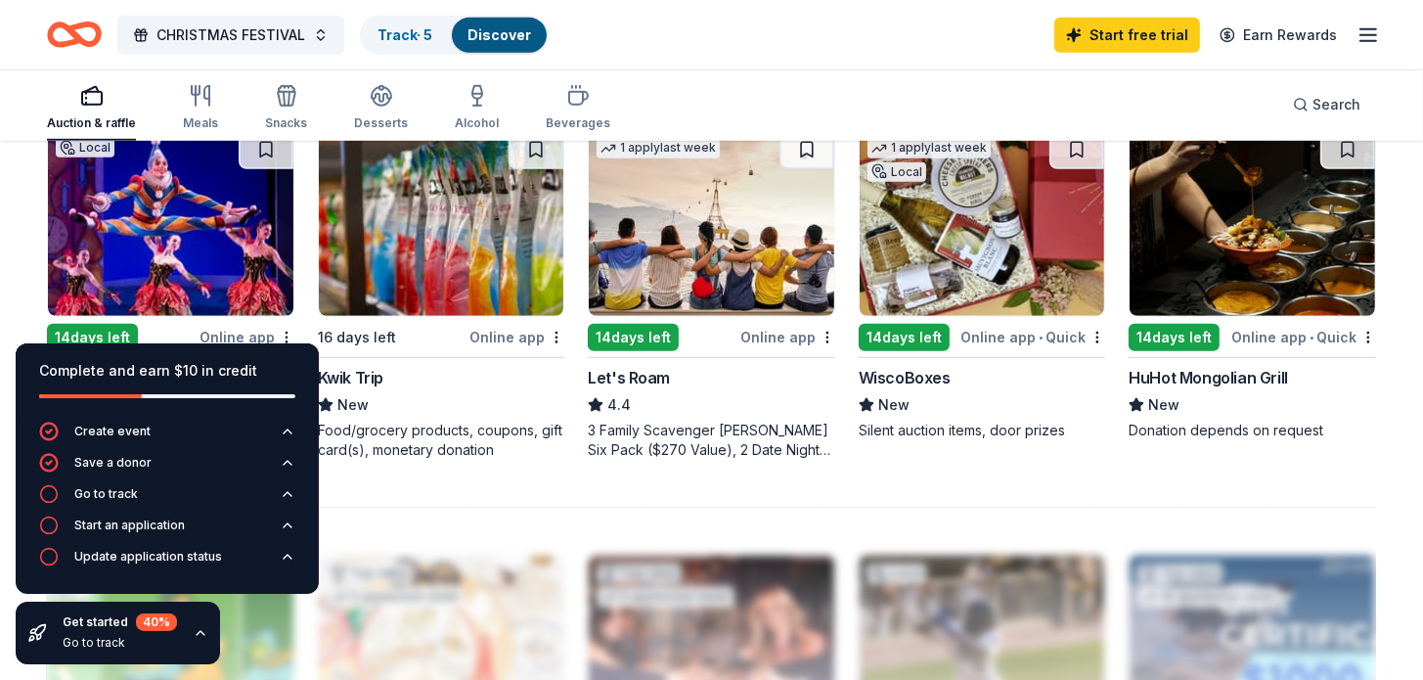
scroll to position [1369, 0]
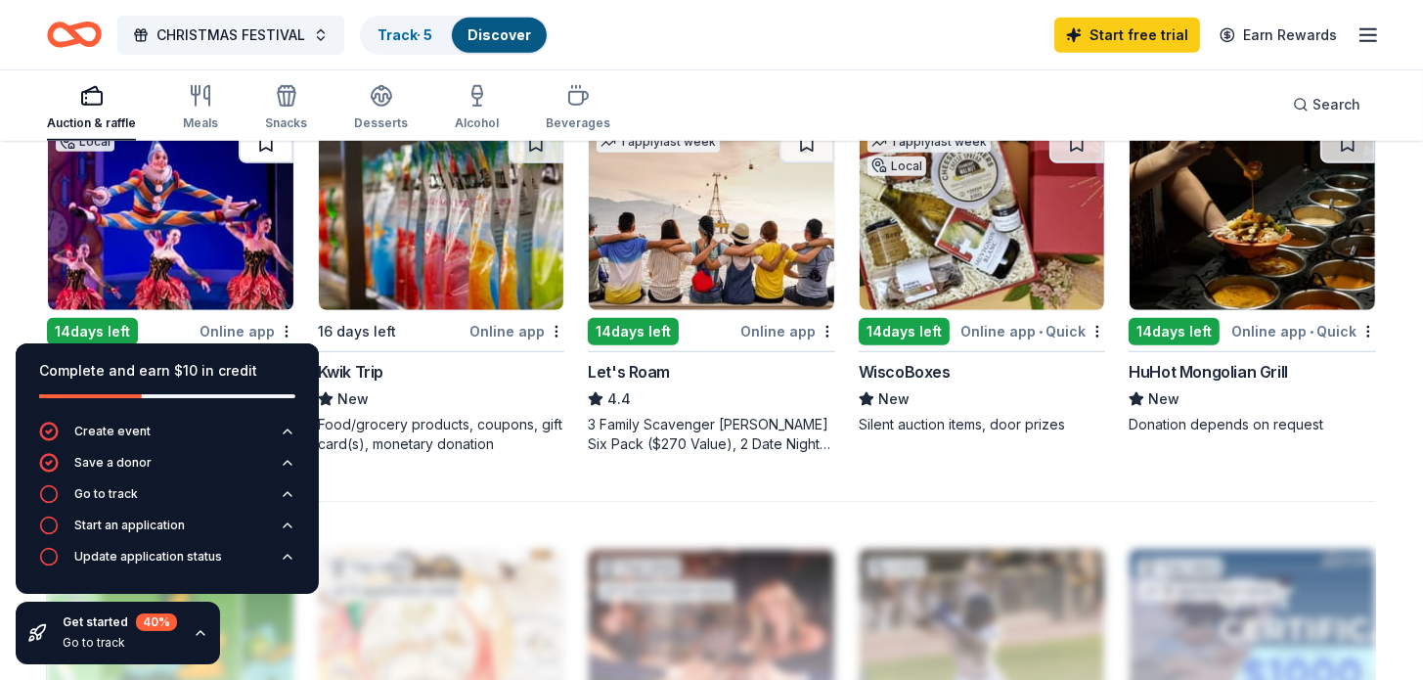
click at [263, 152] on button at bounding box center [266, 143] width 55 height 39
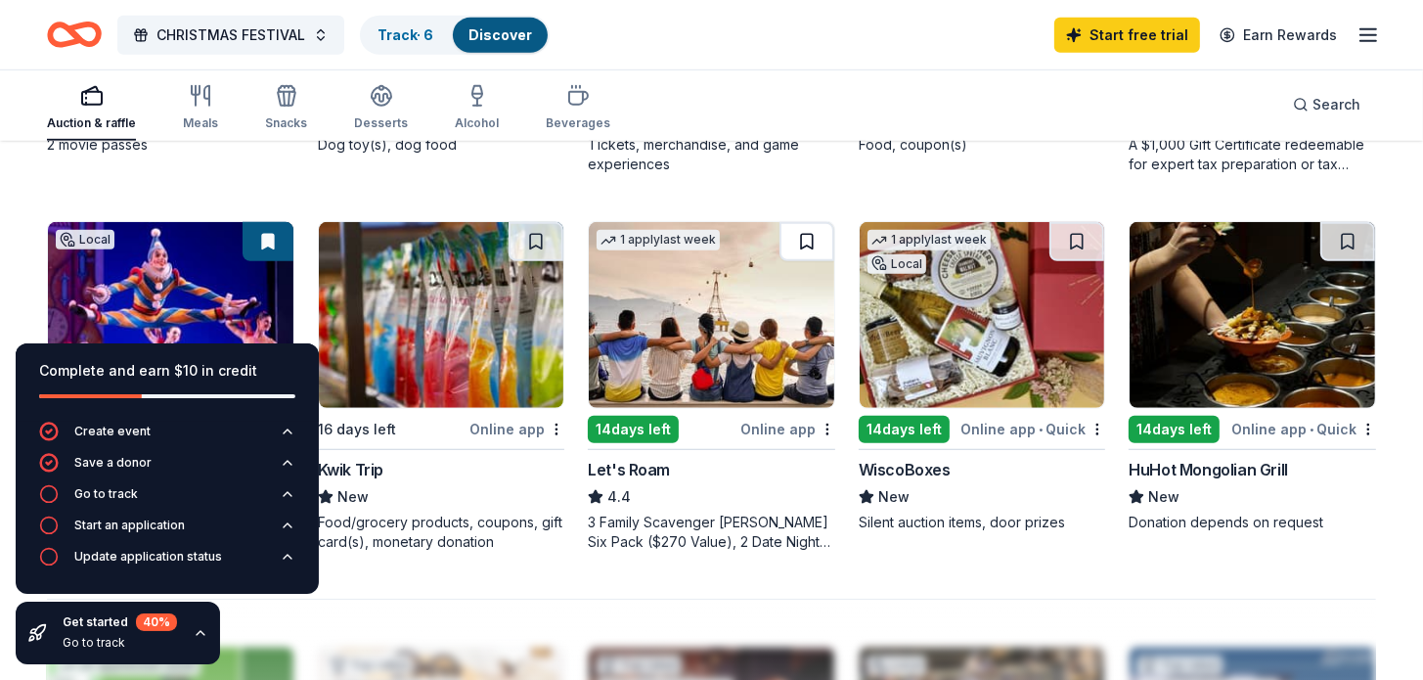
click at [809, 242] on button at bounding box center [806, 241] width 55 height 39
click at [1072, 240] on button at bounding box center [1076, 241] width 55 height 39
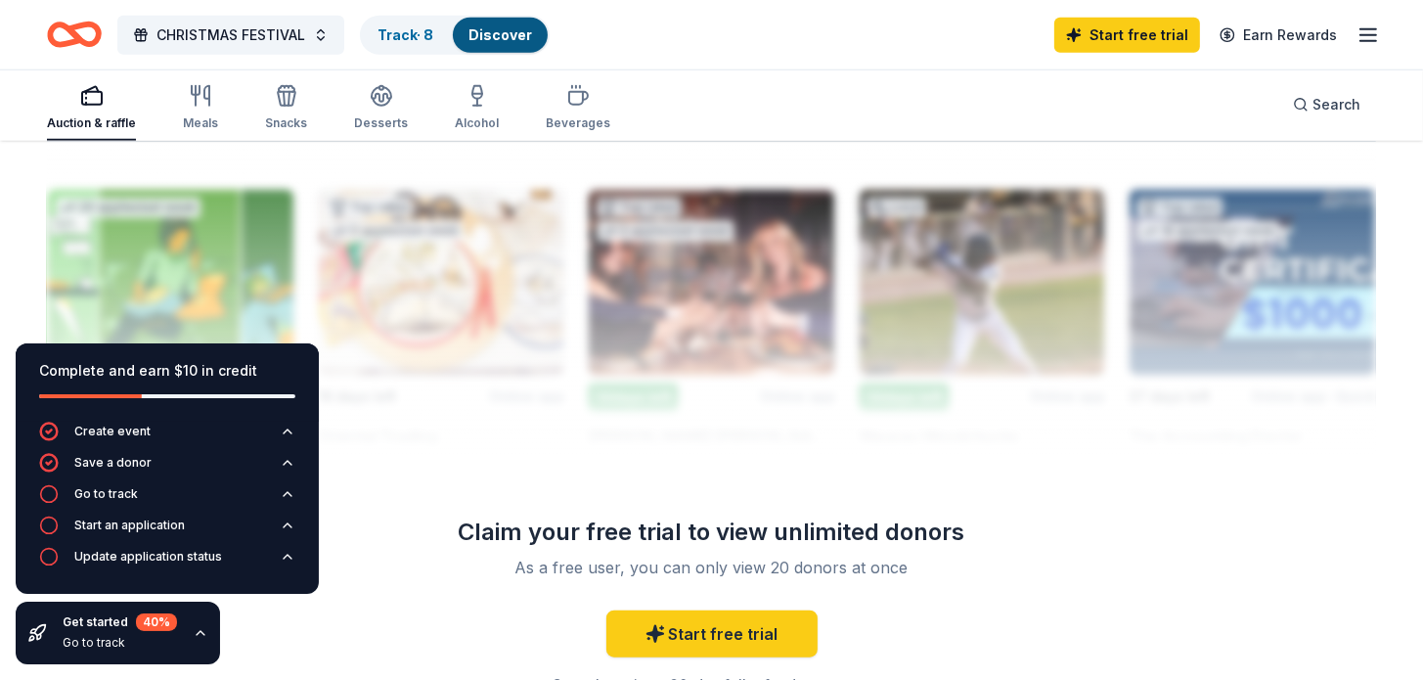
scroll to position [1971, 0]
